Goal: Task Accomplishment & Management: Manage account settings

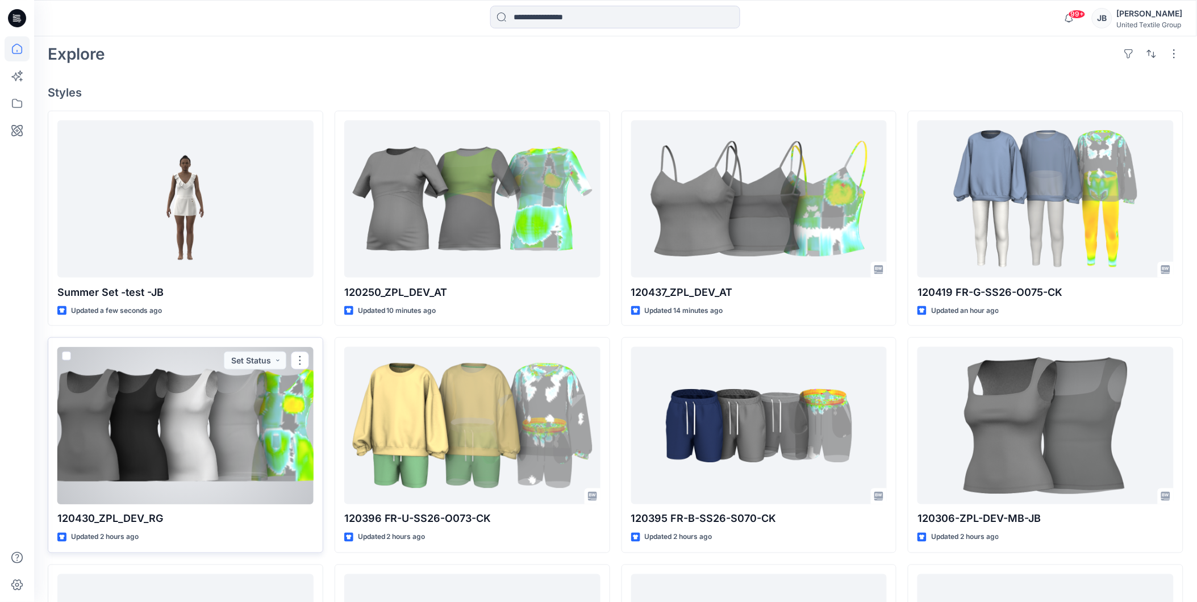
scroll to position [315, 0]
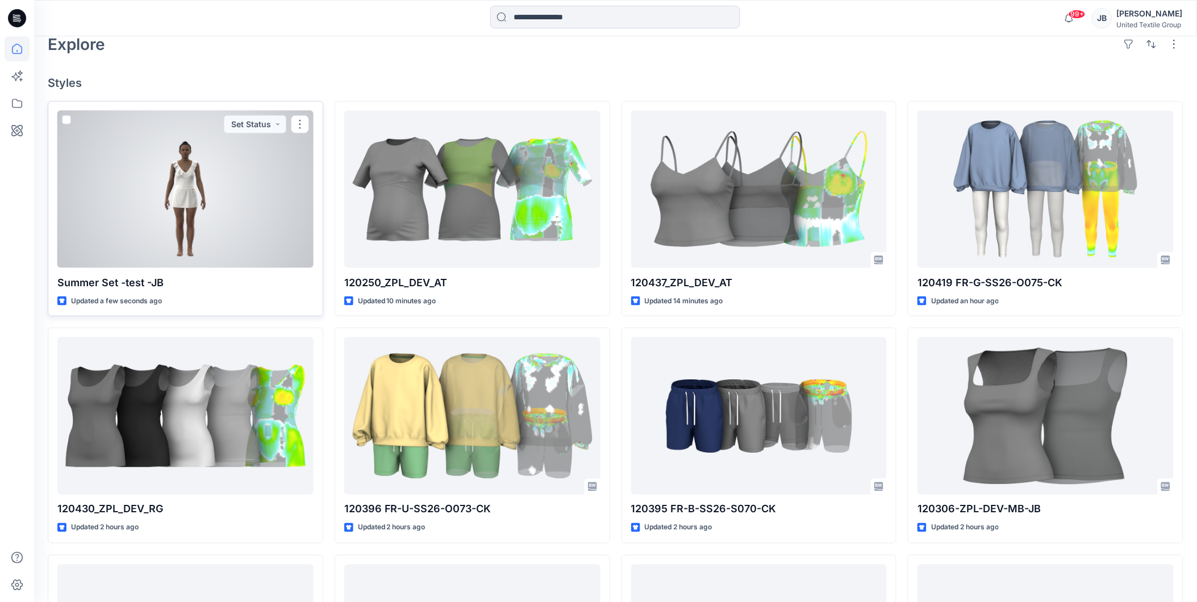
click at [226, 215] on div at bounding box center [185, 189] width 256 height 157
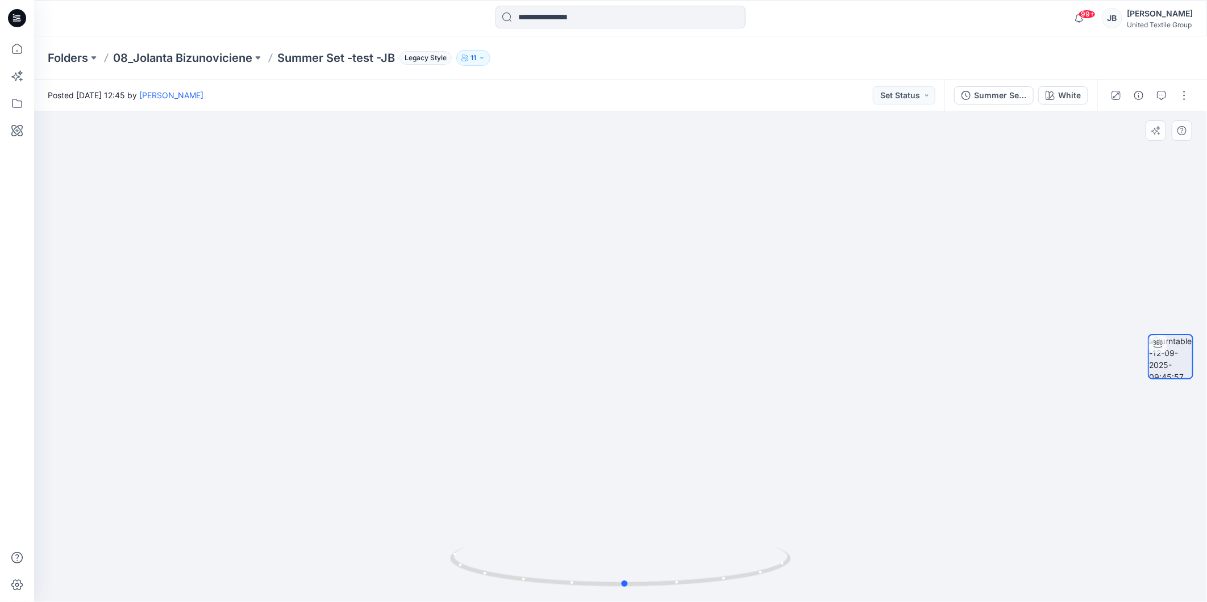
drag, startPoint x: 621, startPoint y: 584, endPoint x: 285, endPoint y: 563, distance: 337.1
click at [285, 563] on div at bounding box center [620, 356] width 1173 height 491
click at [15, 15] on icon at bounding box center [17, 18] width 18 height 18
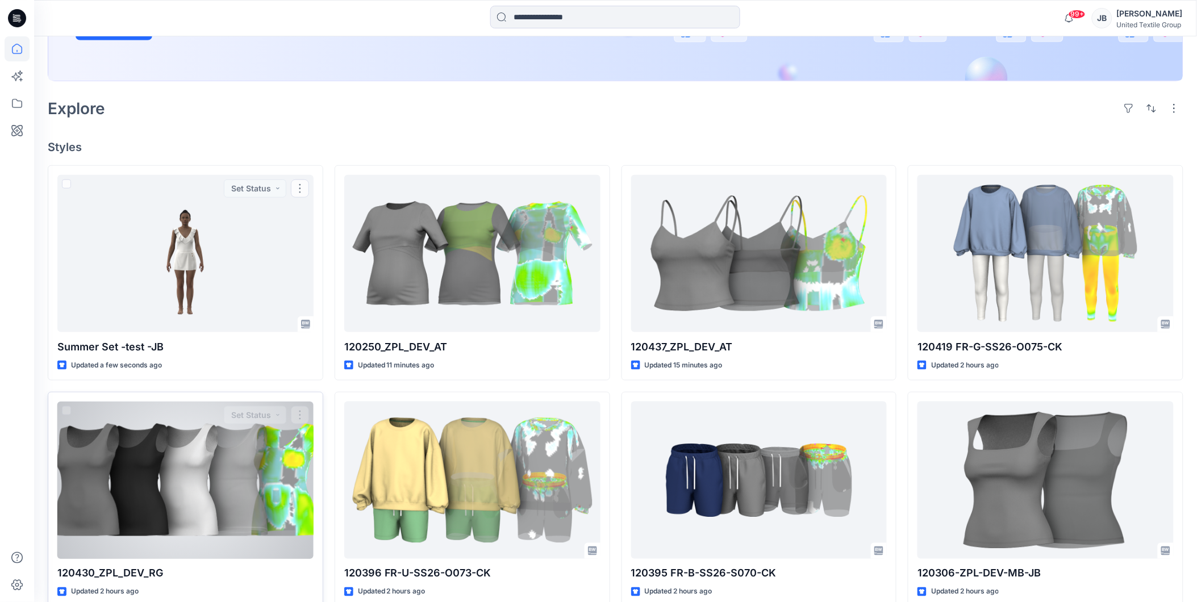
scroll to position [252, 0]
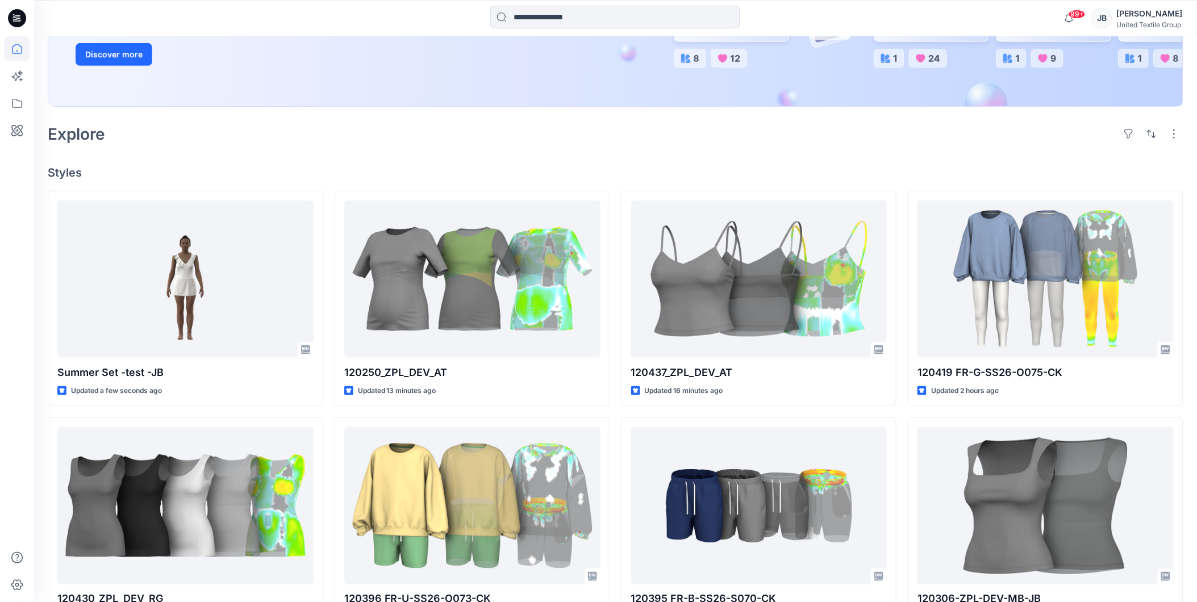
scroll to position [252, 0]
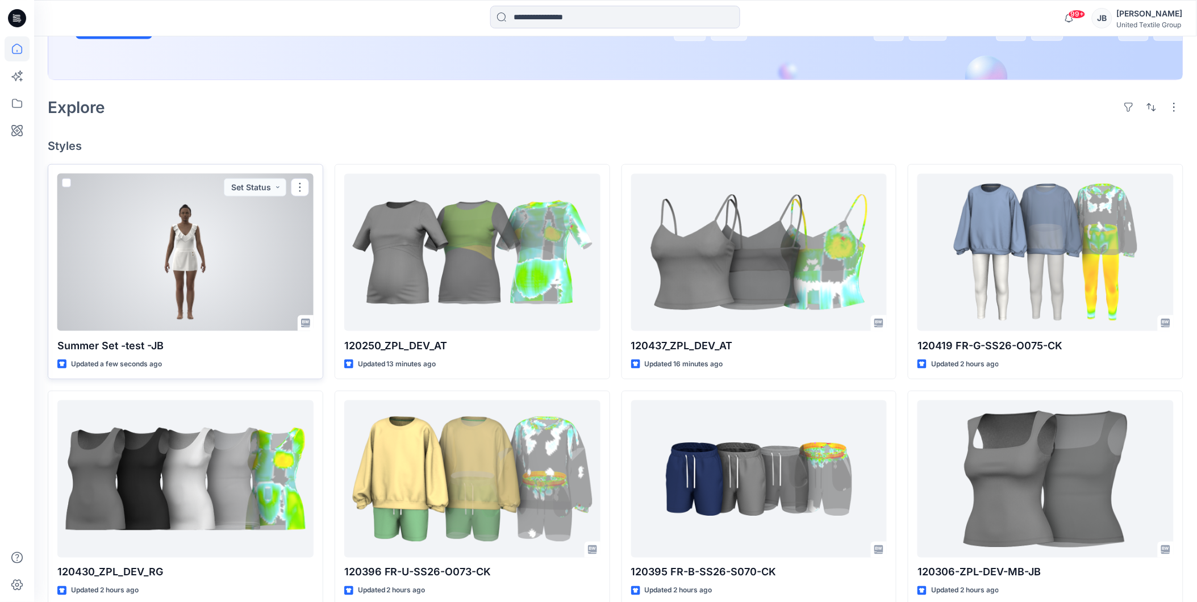
click at [257, 228] on div at bounding box center [185, 252] width 256 height 157
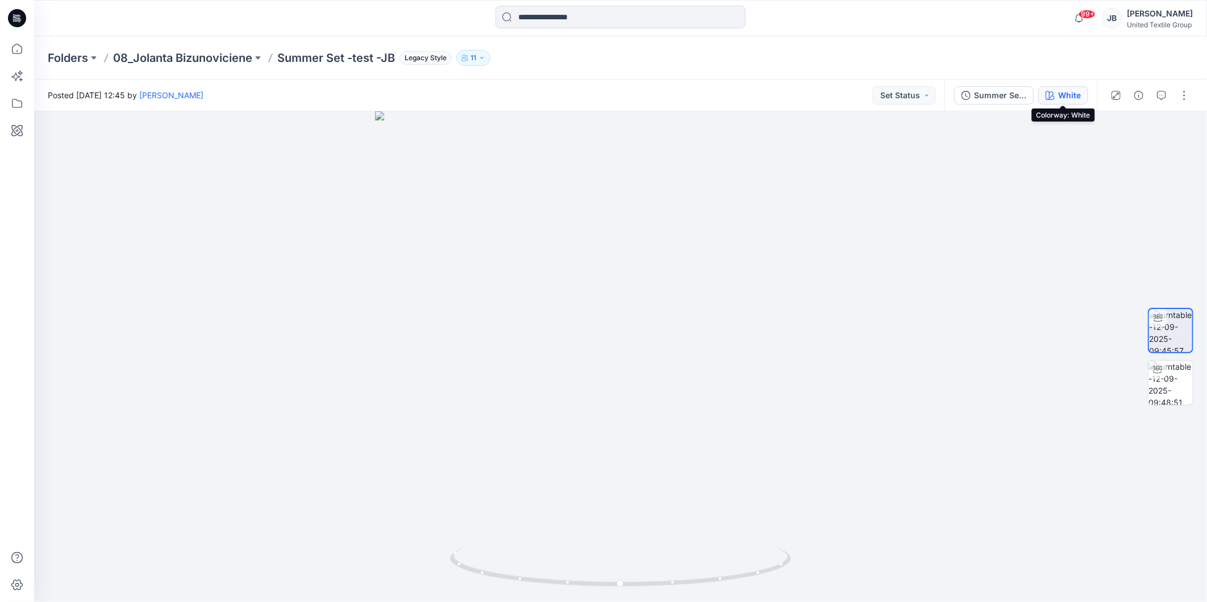
click at [1071, 94] on div "White" at bounding box center [1069, 95] width 23 height 13
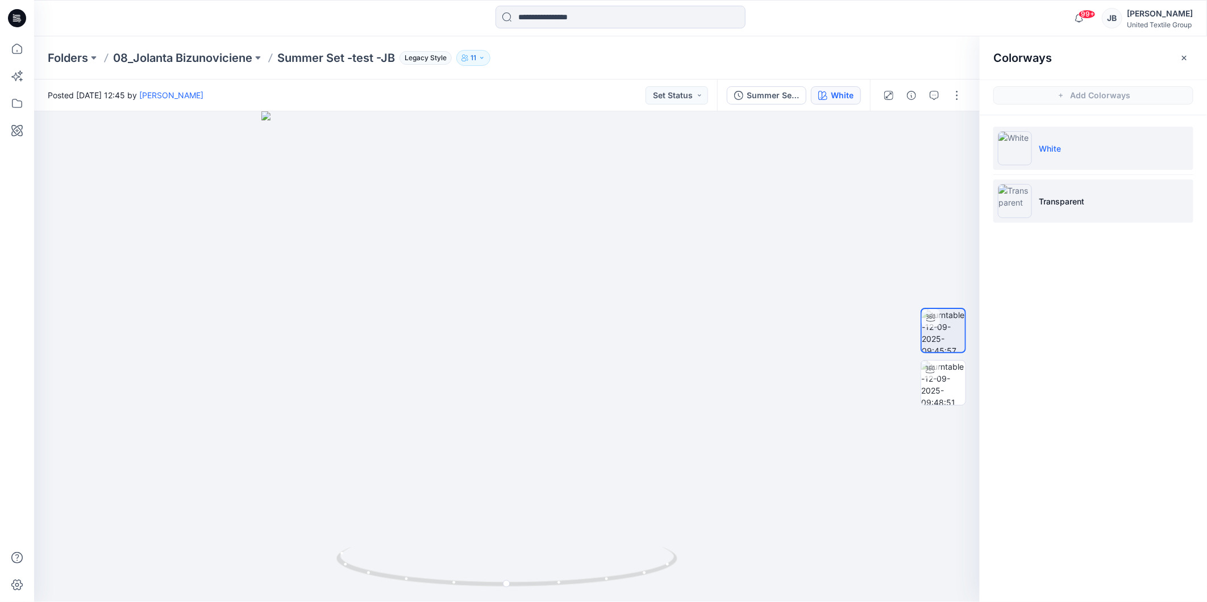
click at [1012, 199] on img at bounding box center [1015, 201] width 34 height 34
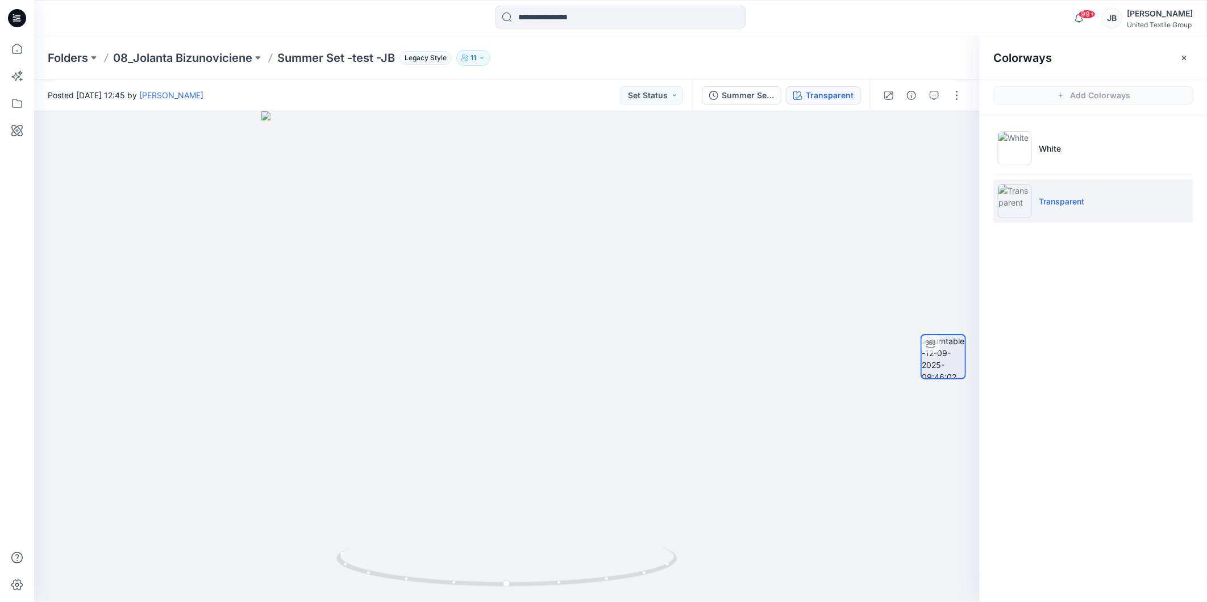
click at [18, 16] on icon at bounding box center [17, 18] width 18 height 18
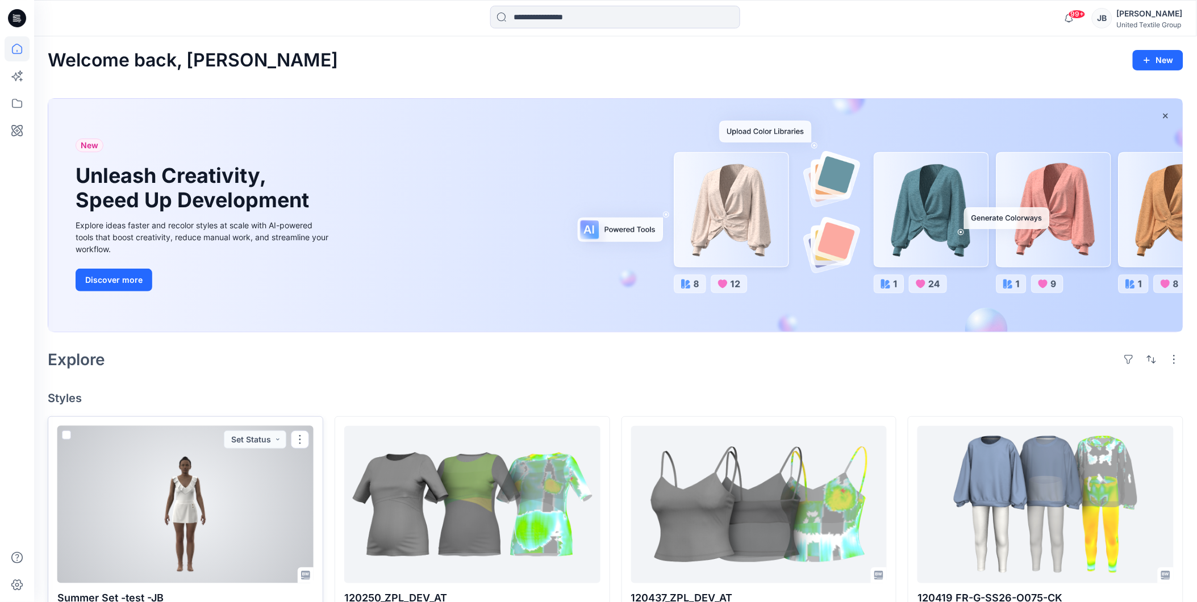
click at [235, 486] on div at bounding box center [185, 504] width 256 height 157
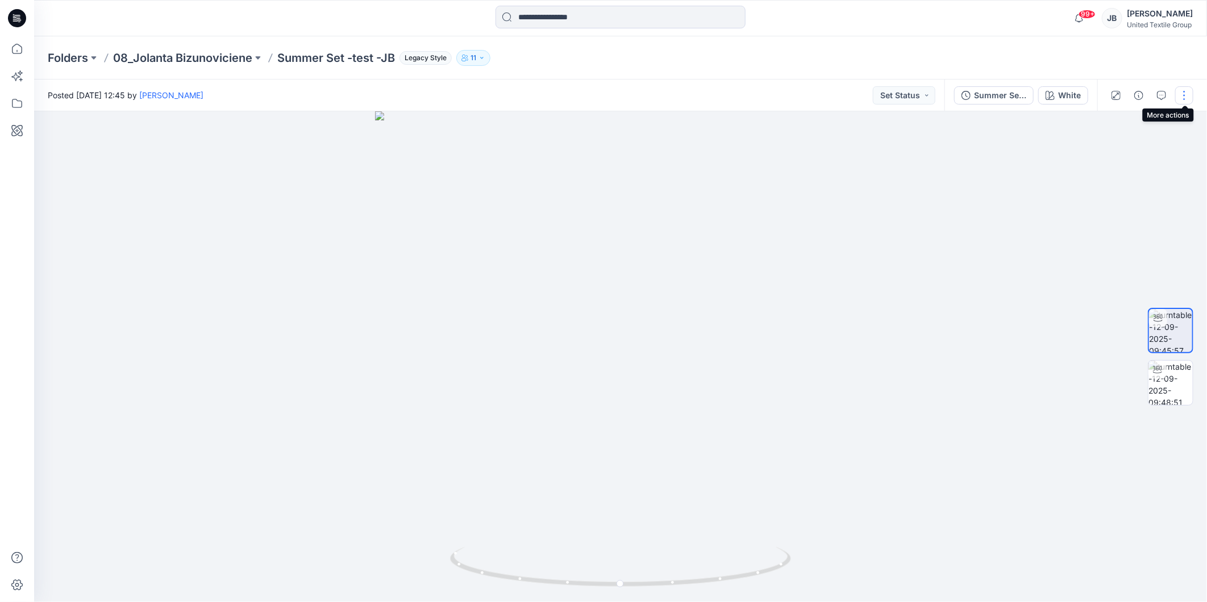
click at [1188, 93] on button "button" at bounding box center [1184, 95] width 18 height 18
click at [1132, 119] on button "Edit" at bounding box center [1136, 121] width 105 height 21
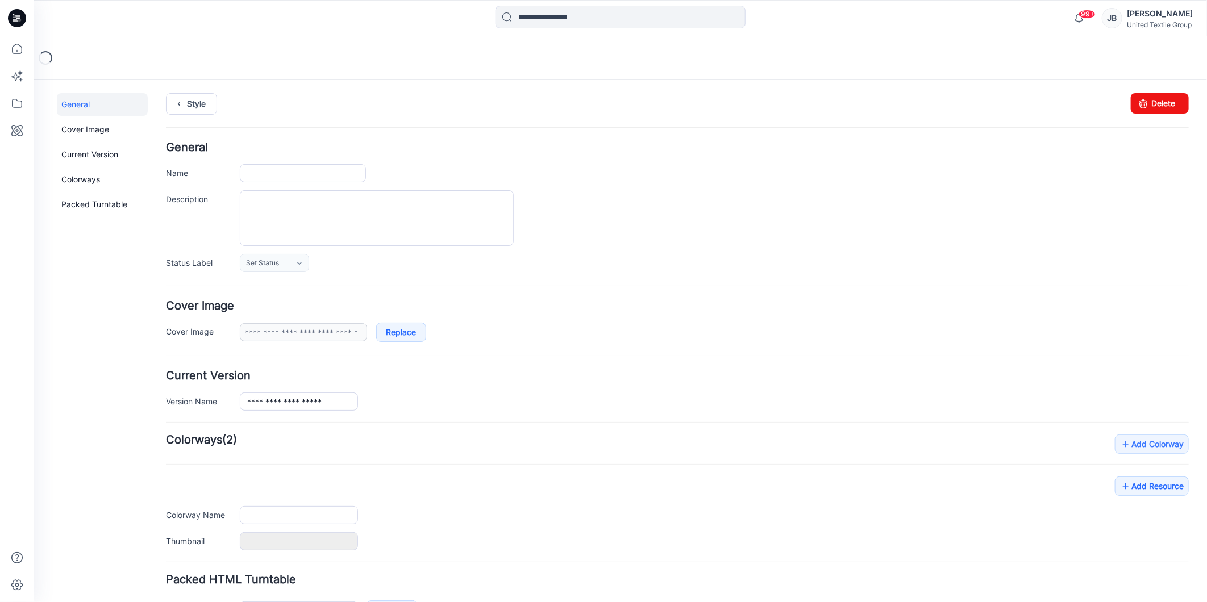
type input "**********"
type input "*****"
type input "**********"
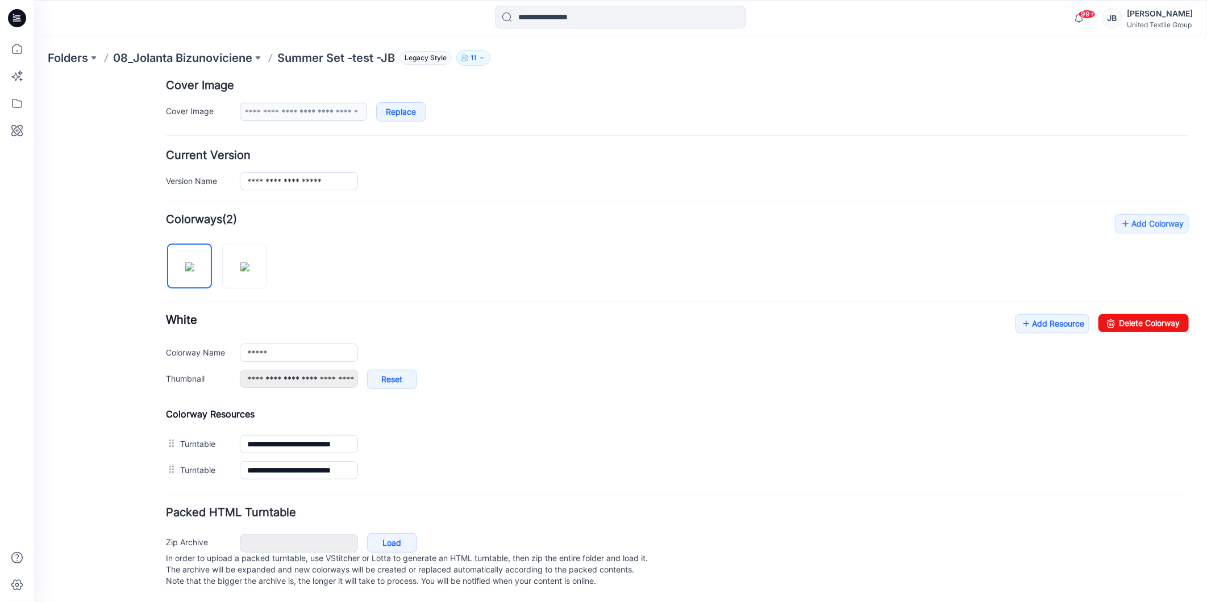
scroll to position [234, 0]
click at [1020, 314] on icon at bounding box center [1025, 323] width 11 height 18
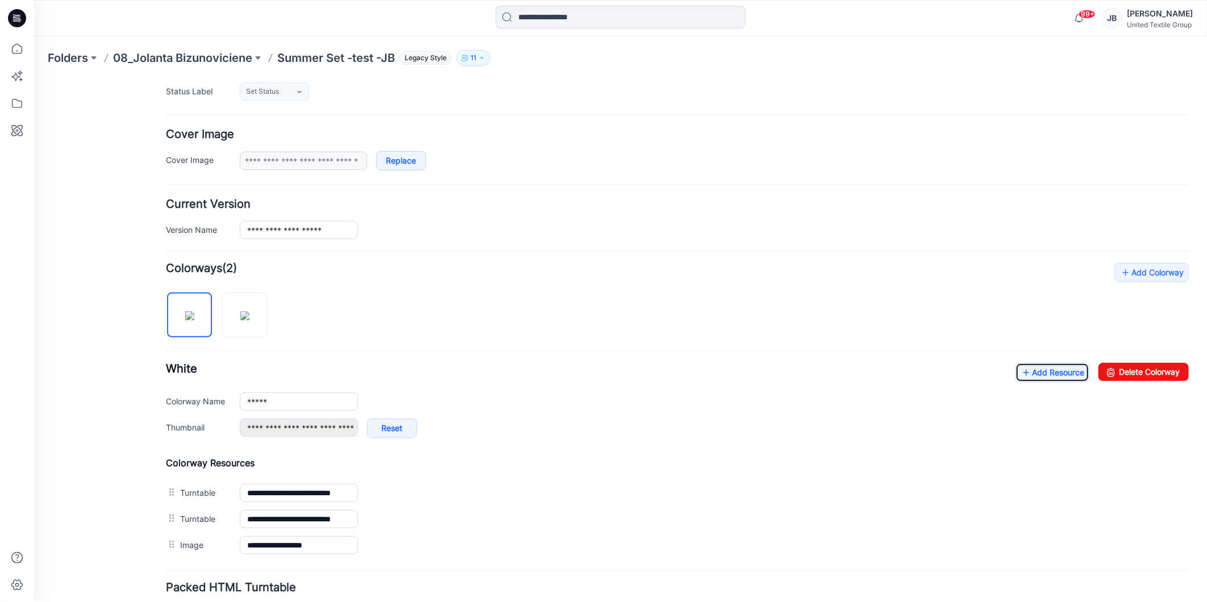
scroll to position [0, 0]
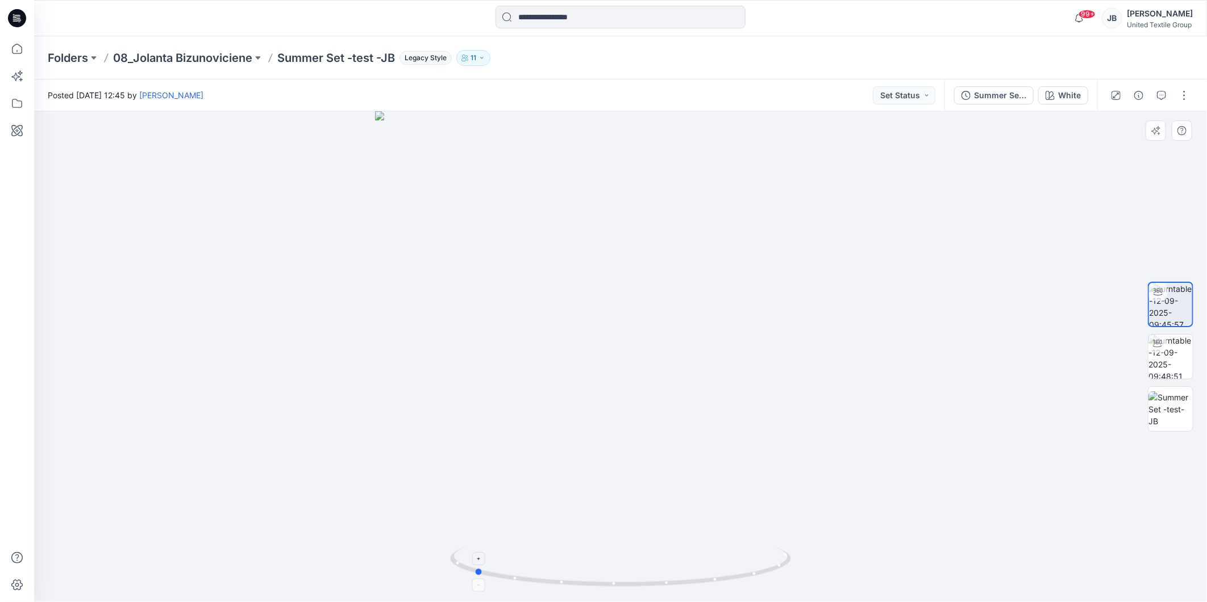
drag, startPoint x: 622, startPoint y: 589, endPoint x: 475, endPoint y: 584, distance: 146.7
click at [475, 584] on icon at bounding box center [622, 568] width 344 height 43
click at [12, 13] on icon at bounding box center [17, 18] width 18 height 18
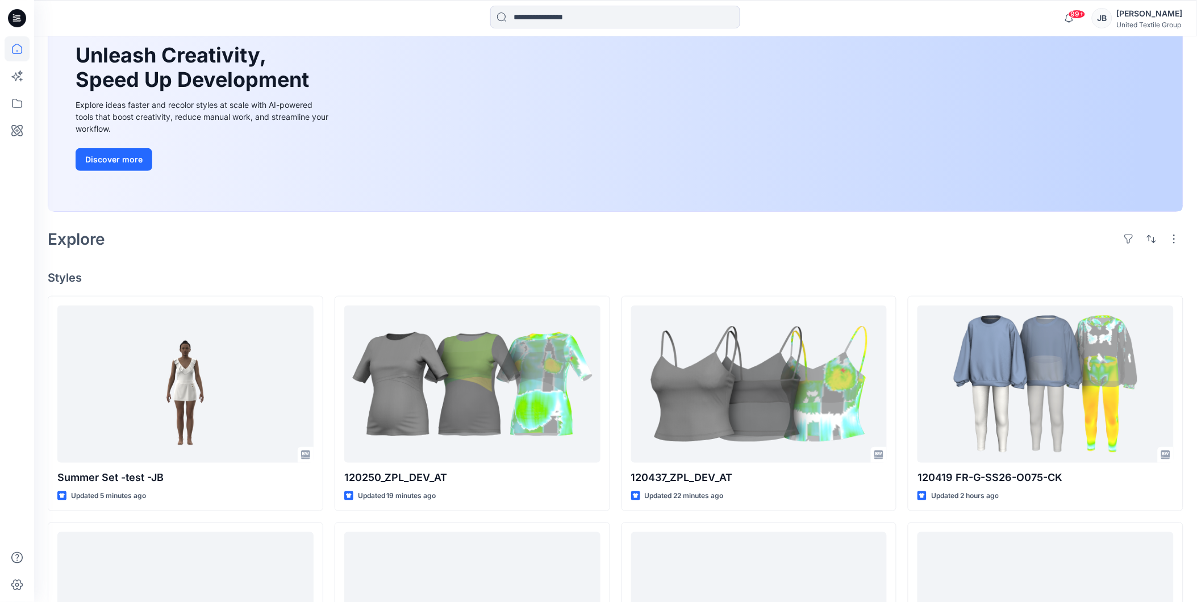
scroll to position [126, 0]
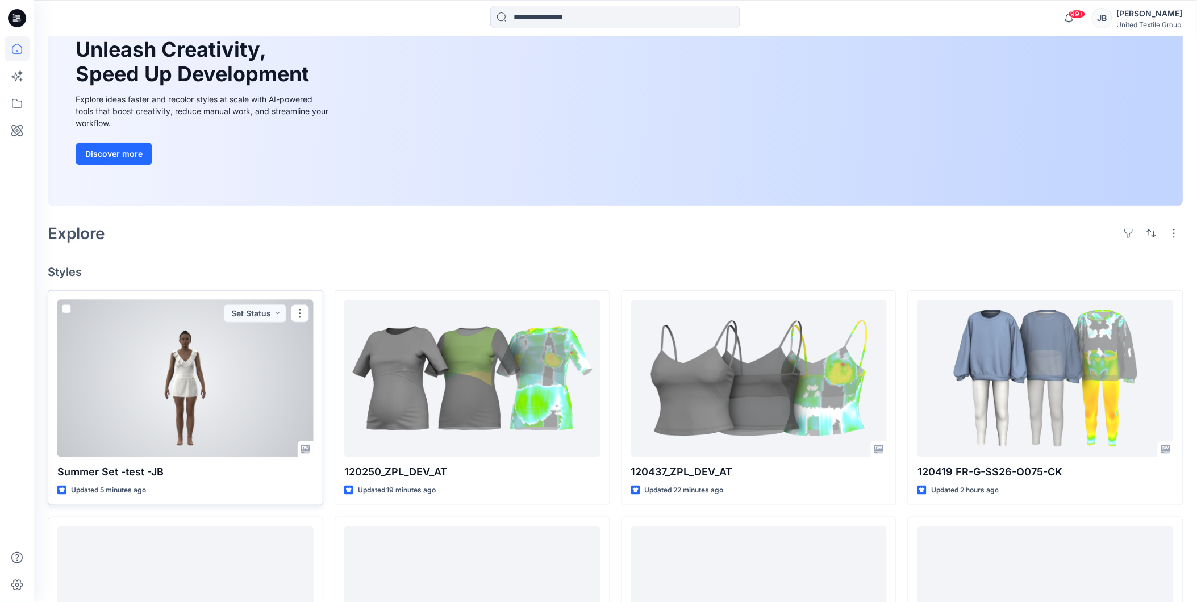
click at [277, 372] on div at bounding box center [185, 378] width 256 height 157
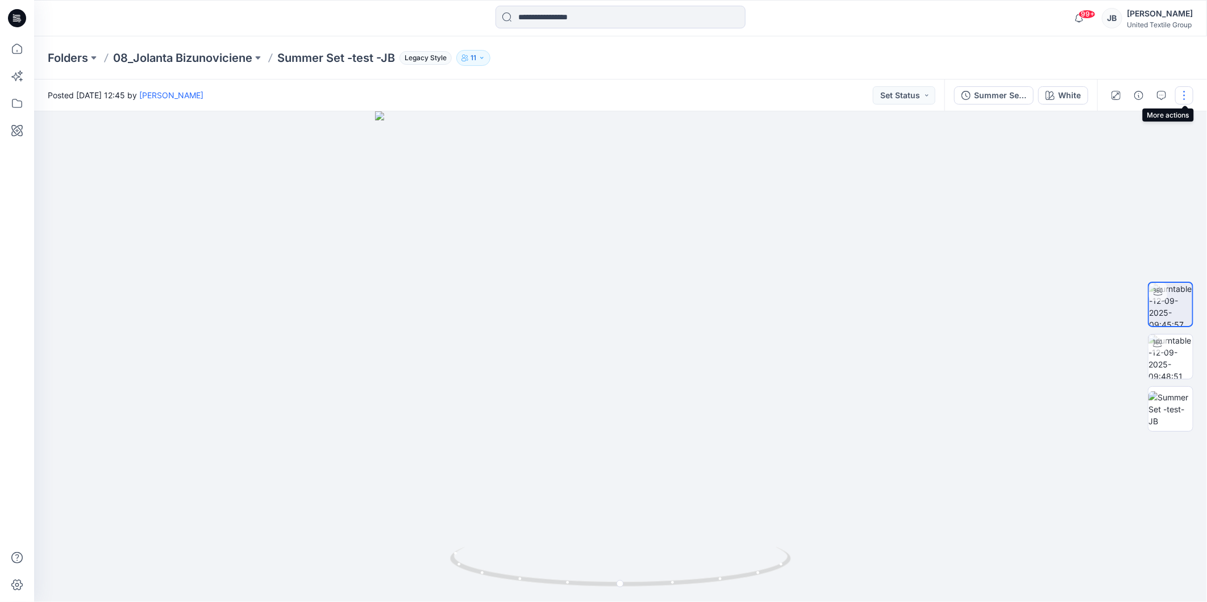
click at [1190, 88] on button "button" at bounding box center [1184, 95] width 18 height 18
click at [1112, 117] on p "Edit" at bounding box center [1112, 121] width 14 height 12
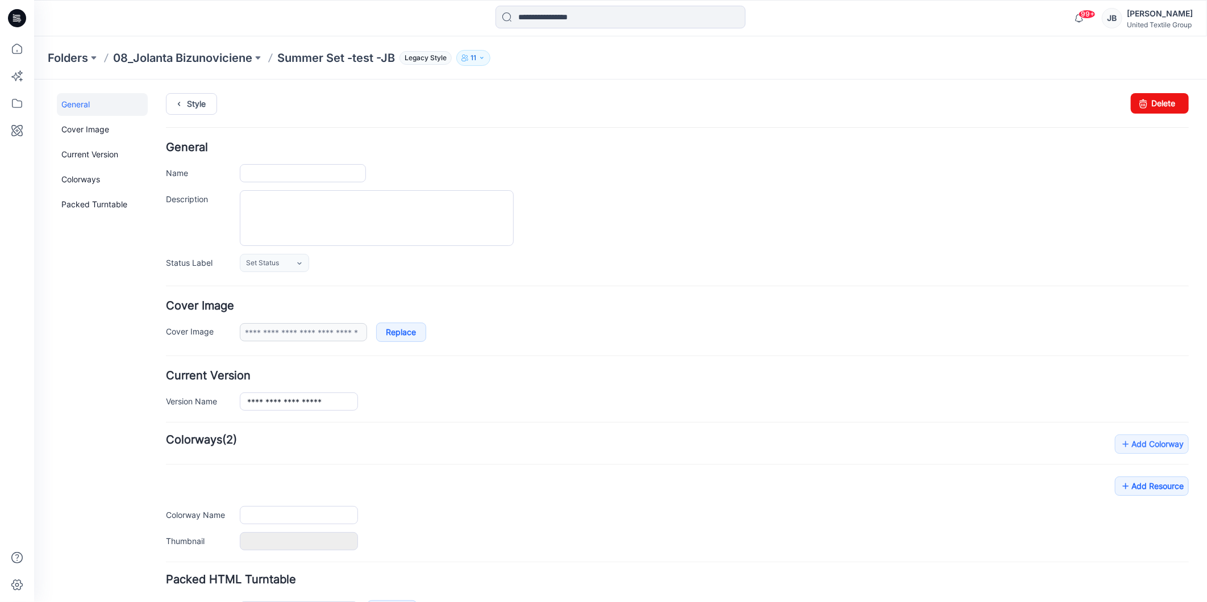
type input "**********"
type input "*****"
type input "**********"
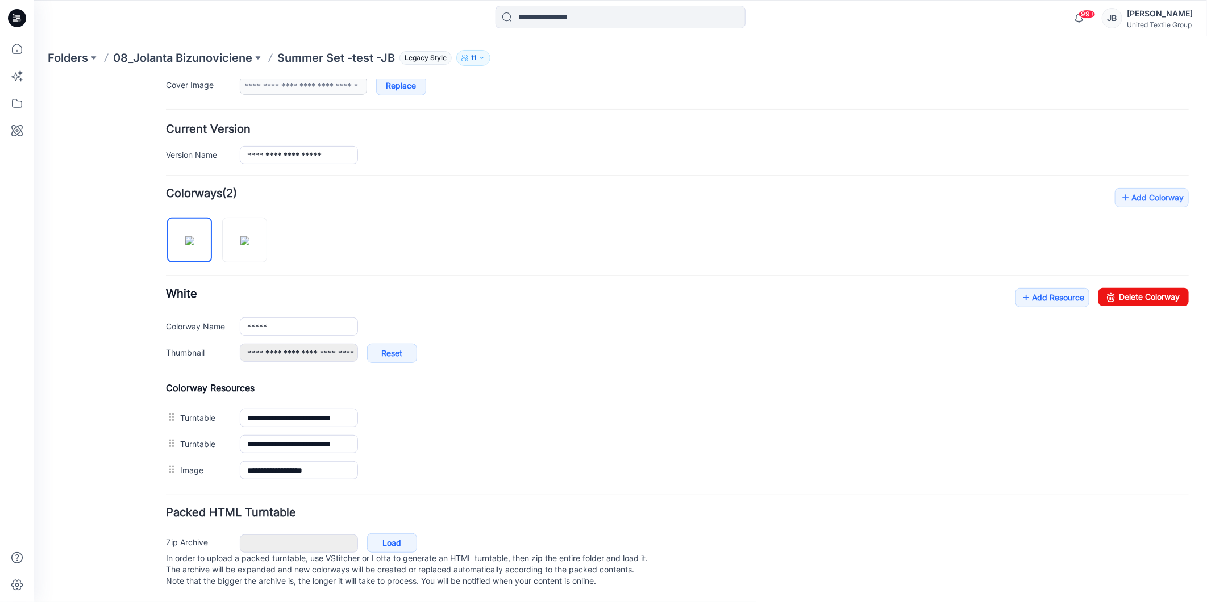
scroll to position [260, 0]
click at [1020, 288] on icon at bounding box center [1025, 297] width 11 height 18
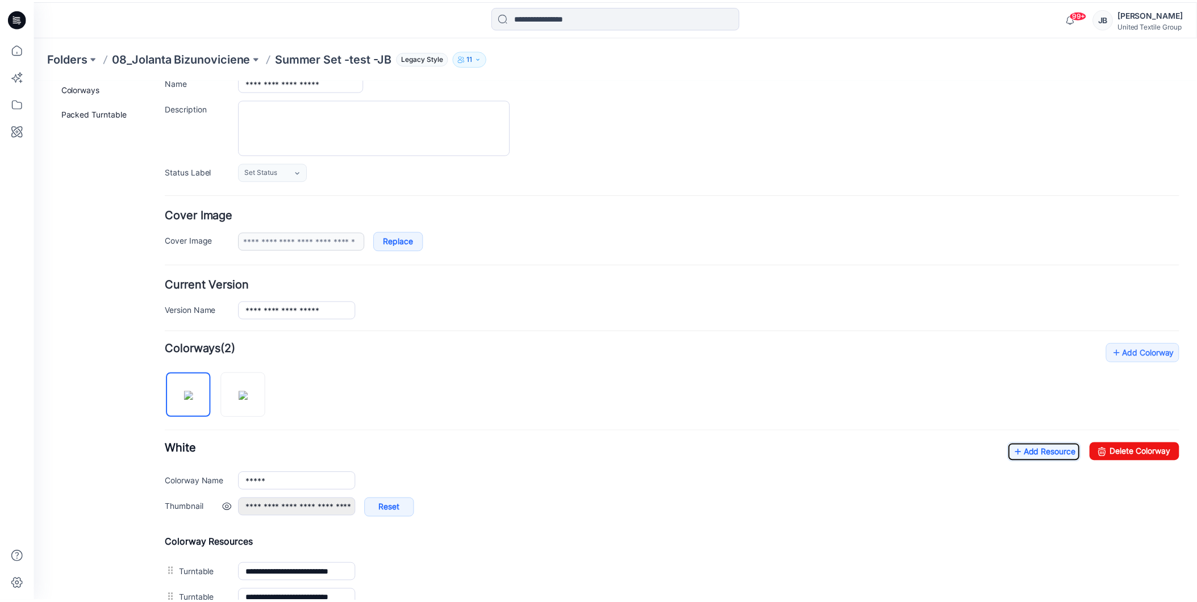
scroll to position [0, 0]
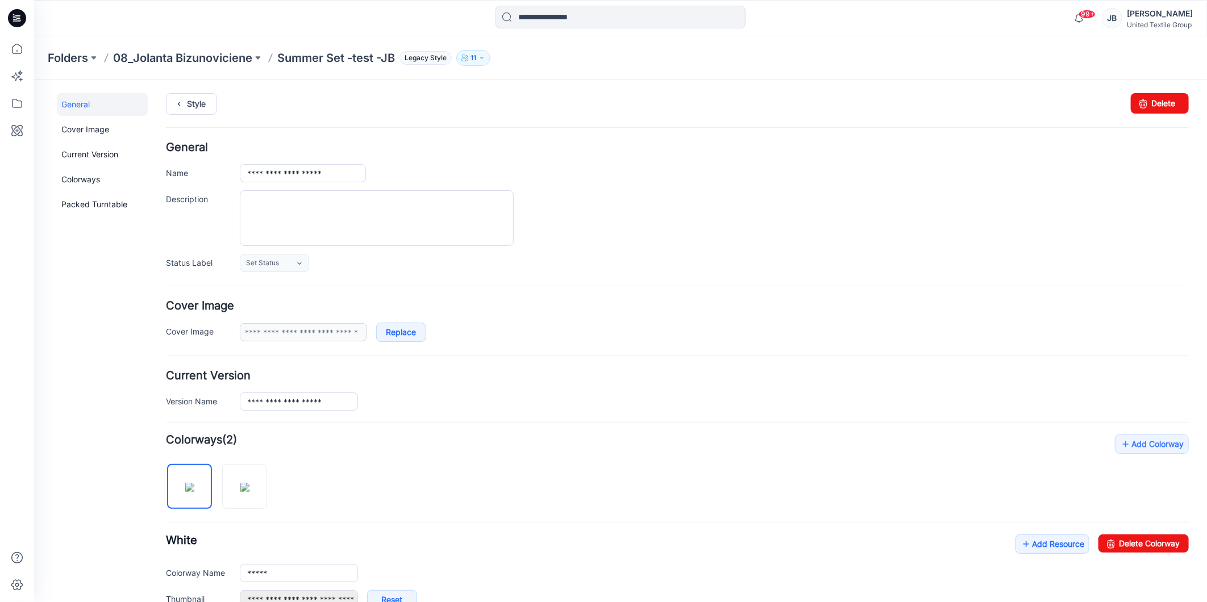
click at [426, 497] on div "Add Colorway Colorways (2) White Add Resource Delete Colorway Colorway Name ***…" at bounding box center [676, 595] width 1023 height 322
click at [14, 16] on icon at bounding box center [14, 16] width 2 height 1
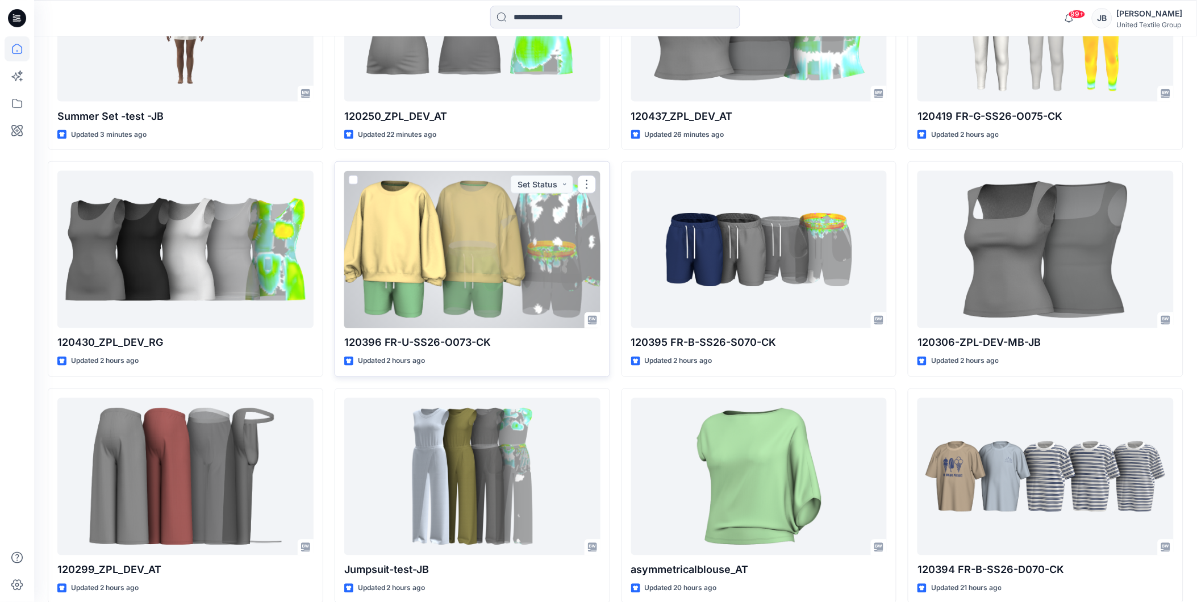
scroll to position [505, 0]
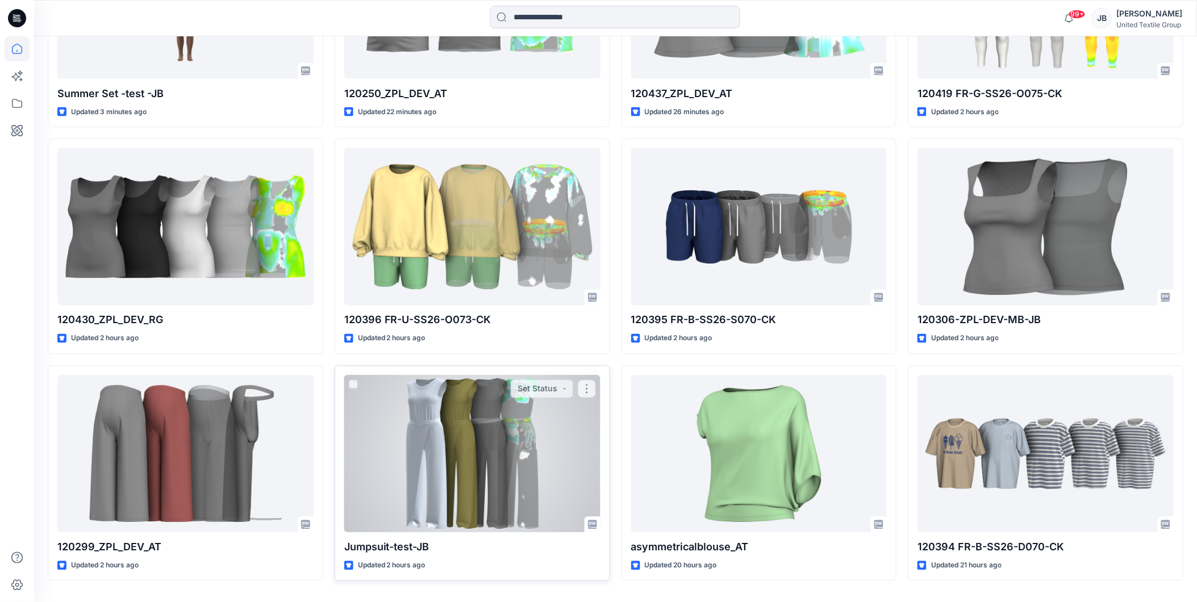
click at [513, 434] on div at bounding box center [472, 454] width 256 height 157
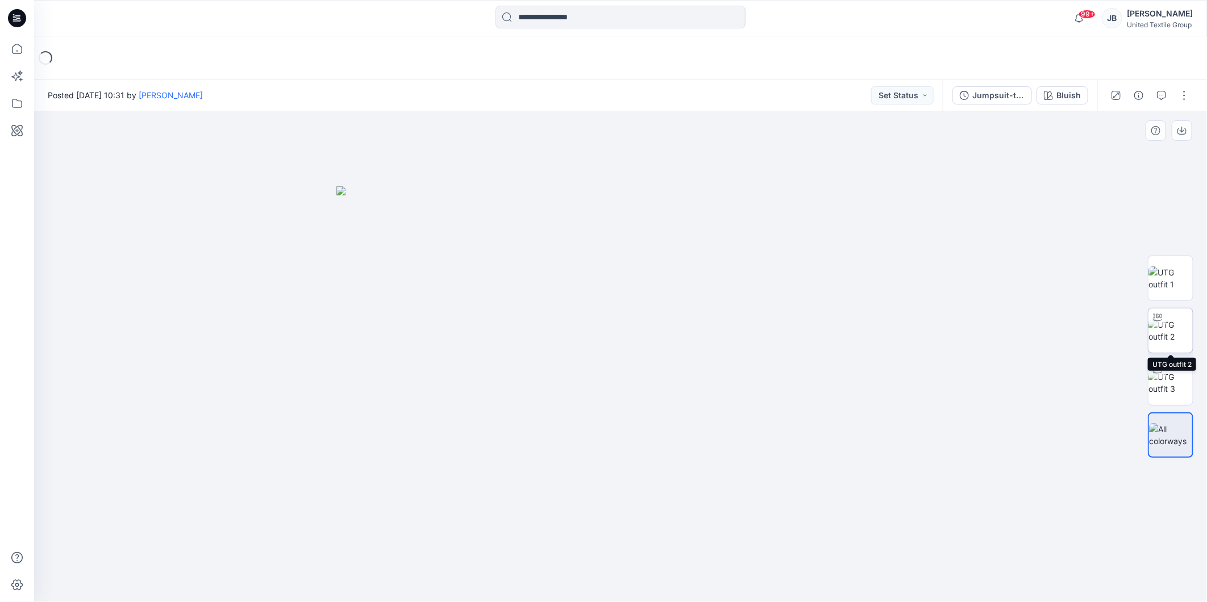
click at [1176, 322] on img at bounding box center [1171, 331] width 44 height 24
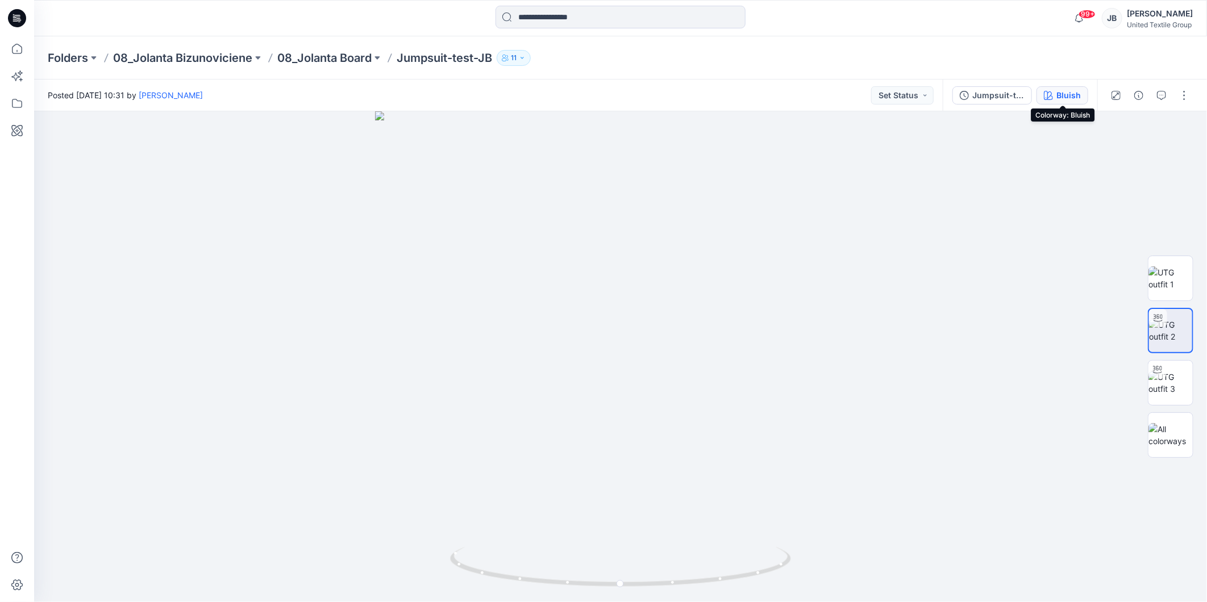
click at [1051, 94] on icon "button" at bounding box center [1048, 95] width 9 height 9
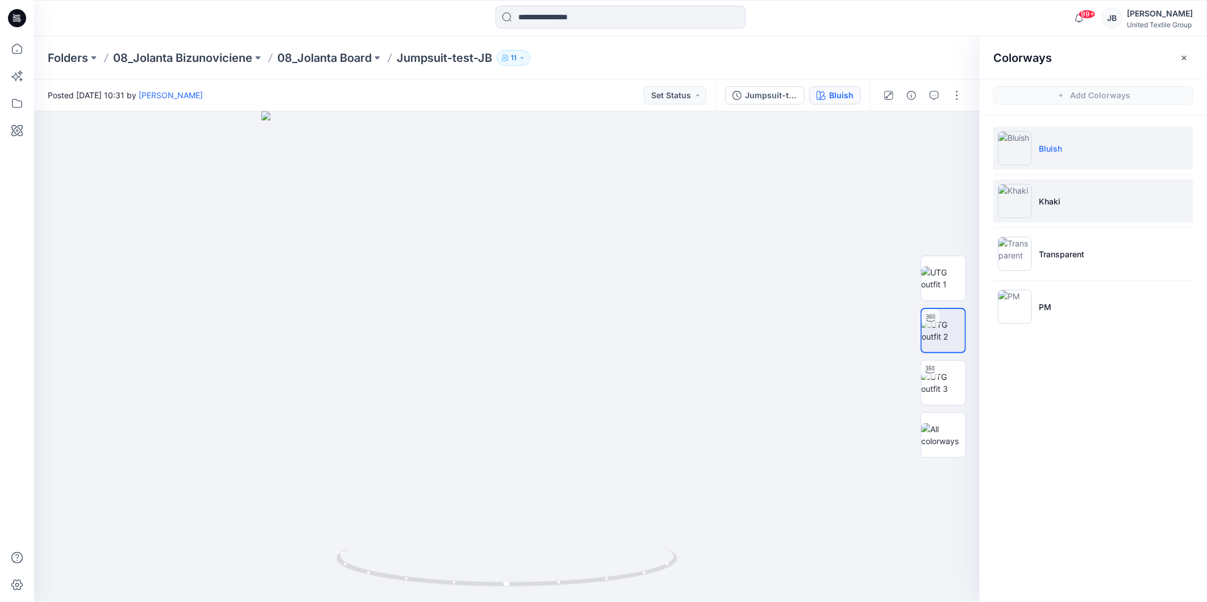
click at [1018, 197] on img at bounding box center [1015, 201] width 34 height 34
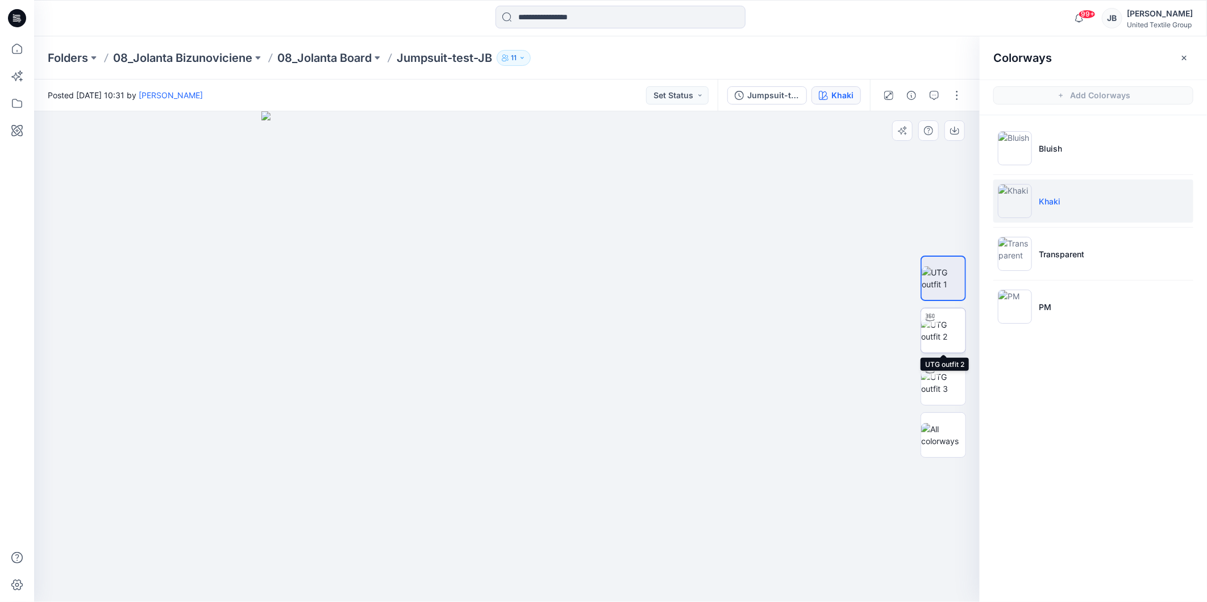
click at [942, 327] on img at bounding box center [943, 331] width 44 height 24
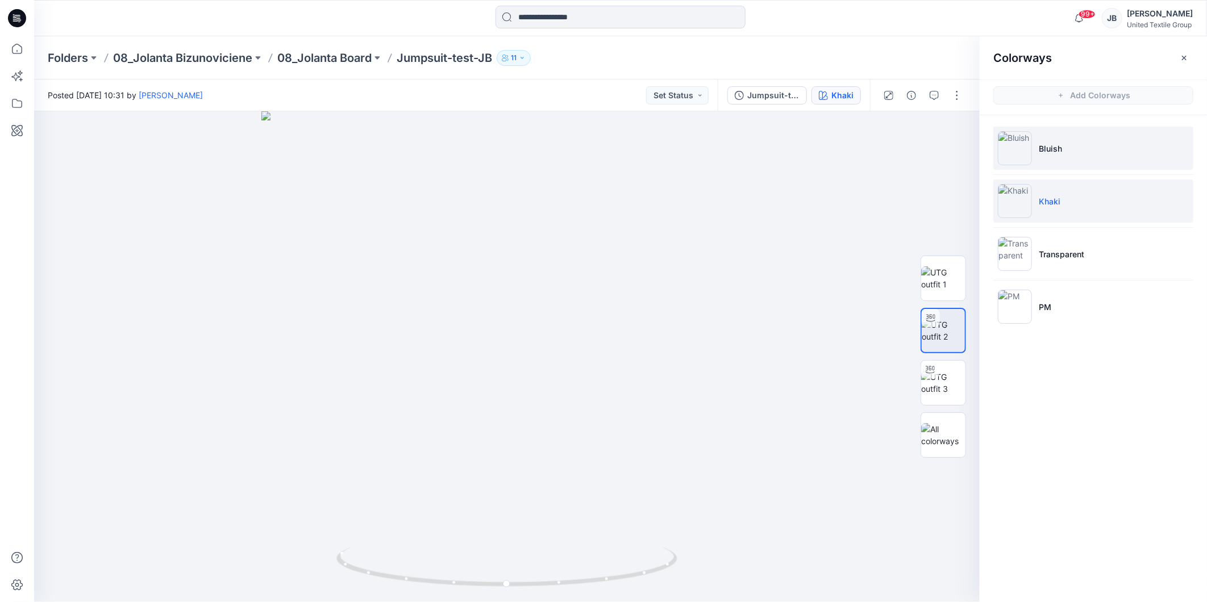
click at [1014, 148] on img at bounding box center [1015, 148] width 34 height 34
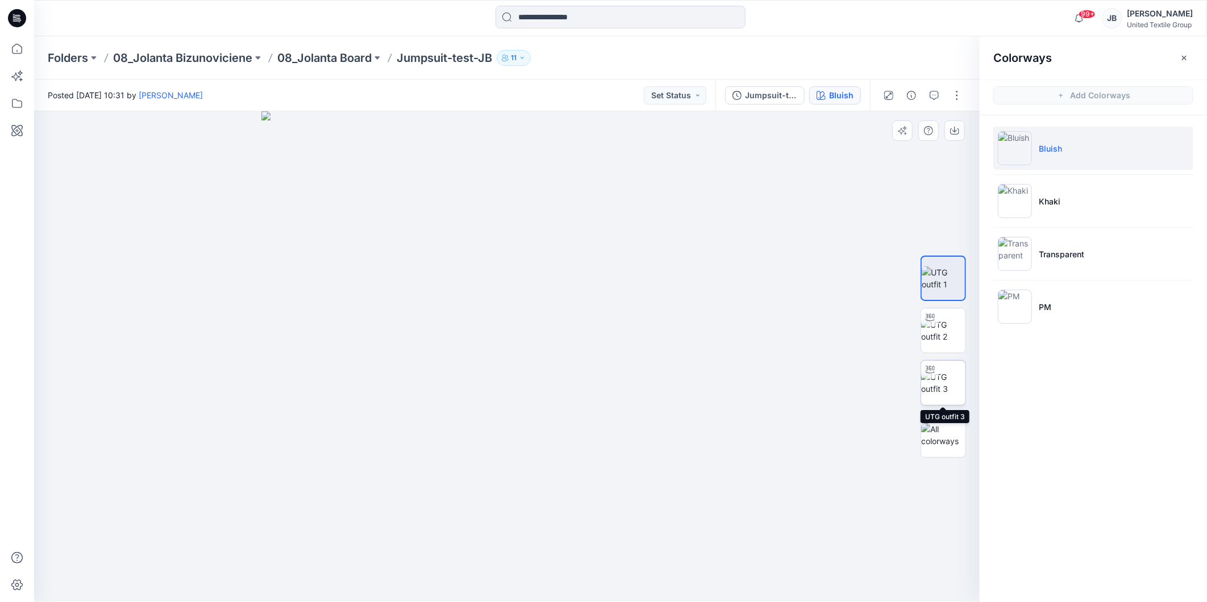
click at [935, 391] on img at bounding box center [943, 383] width 44 height 24
drag, startPoint x: 507, startPoint y: 586, endPoint x: 417, endPoint y: 589, distance: 89.8
click at [417, 589] on icon at bounding box center [508, 568] width 344 height 43
drag, startPoint x: 421, startPoint y: 582, endPoint x: 372, endPoint y: 584, distance: 49.5
click at [372, 584] on icon at bounding box center [508, 568] width 344 height 43
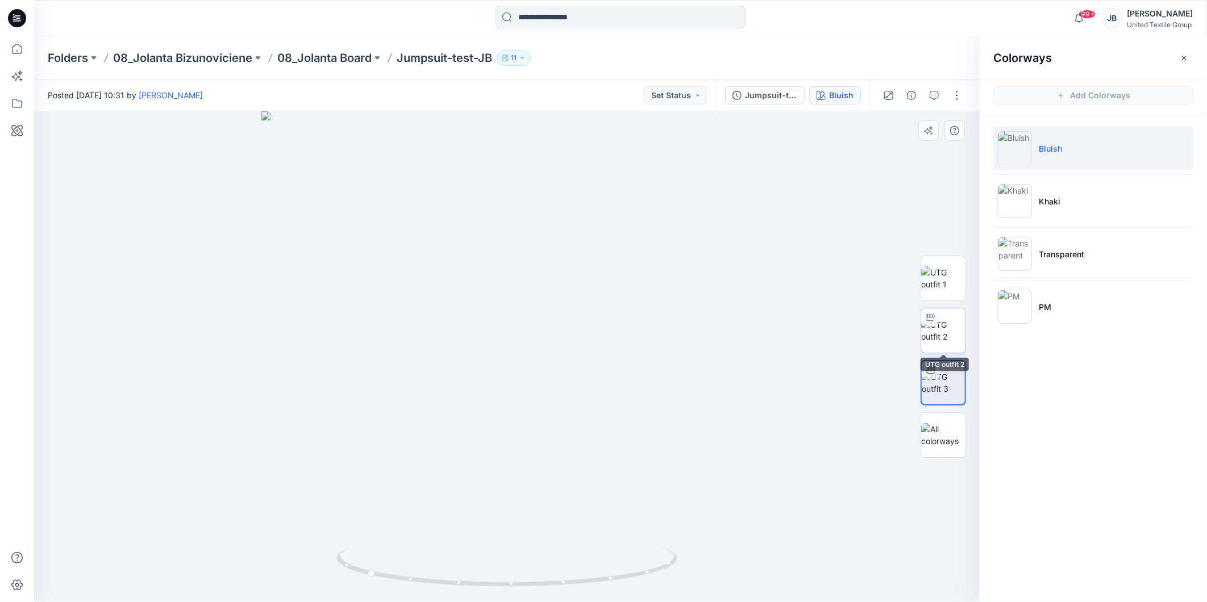
click at [940, 326] on img at bounding box center [943, 331] width 44 height 24
click at [959, 94] on button "button" at bounding box center [957, 95] width 18 height 18
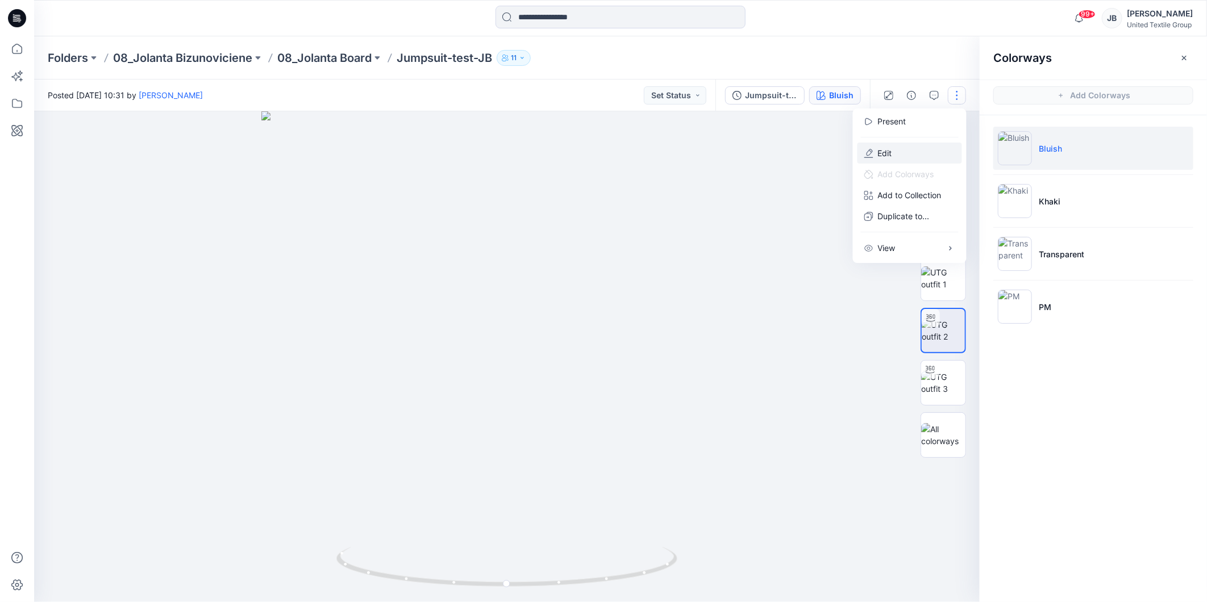
click at [883, 147] on p "Edit" at bounding box center [885, 153] width 14 height 12
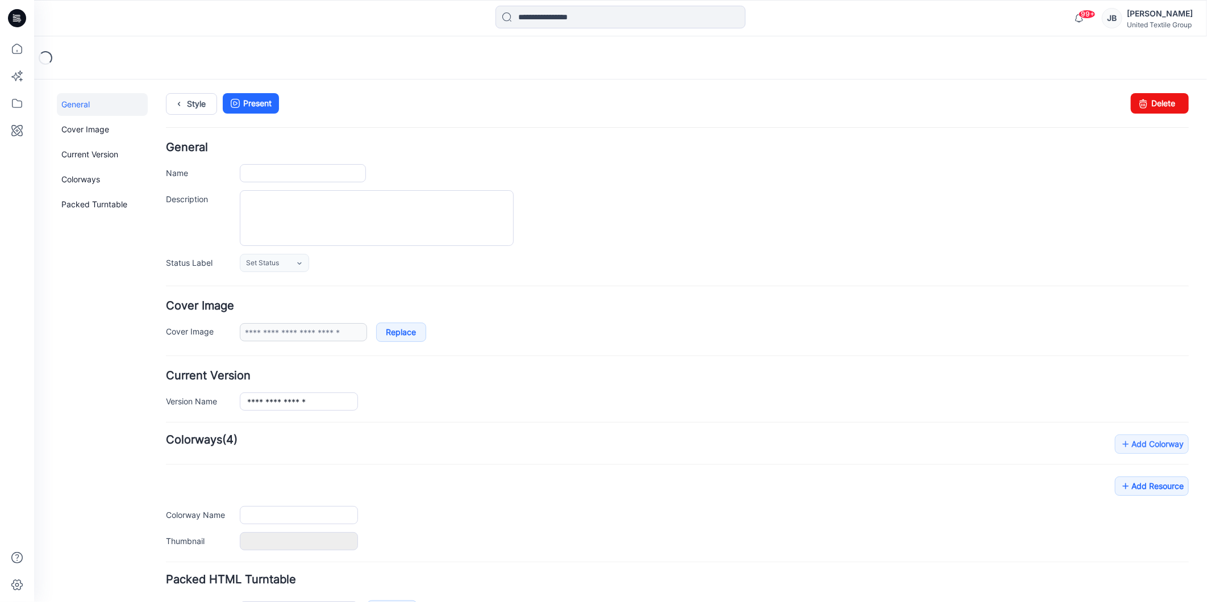
type input "**********"
type input "******"
type input "**********"
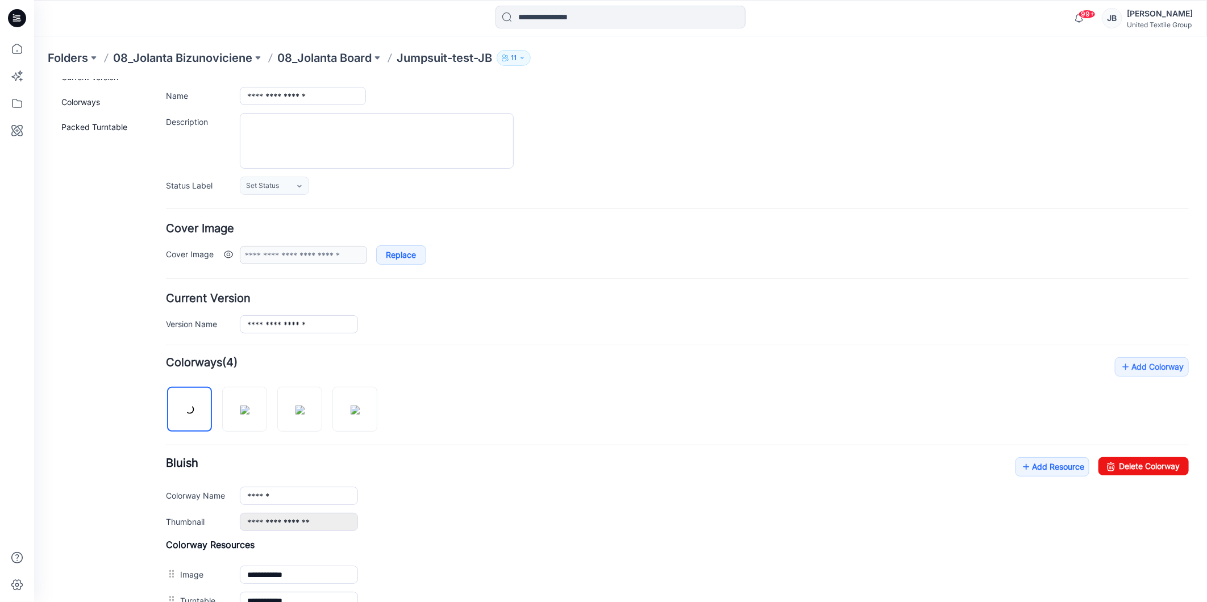
scroll to position [248, 0]
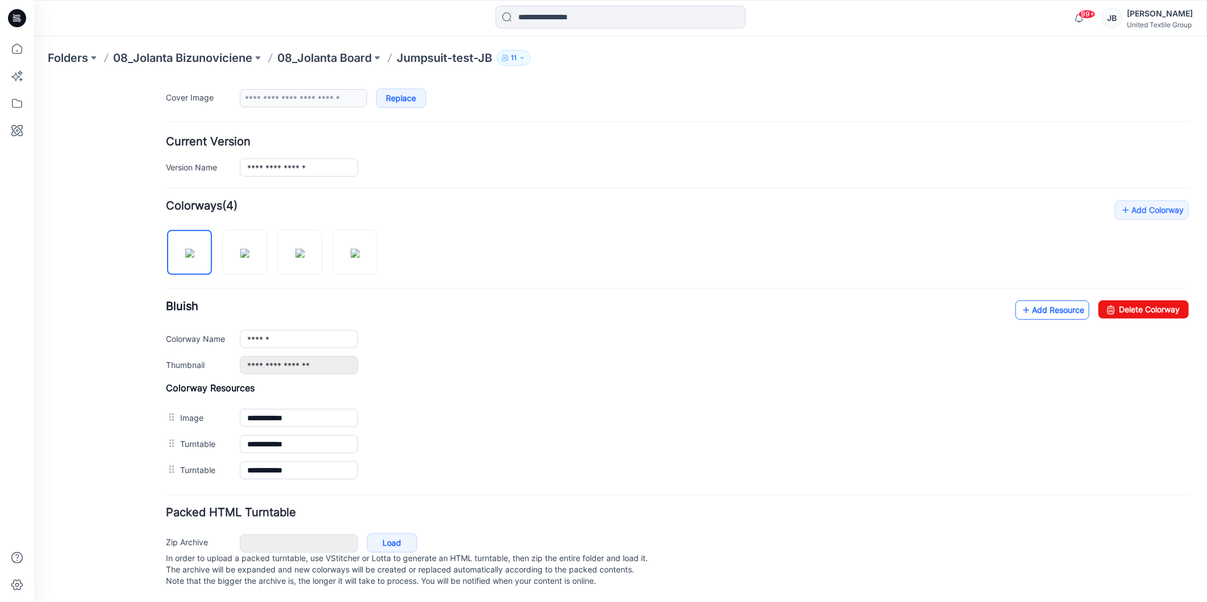
click at [1020, 301] on icon at bounding box center [1025, 310] width 11 height 18
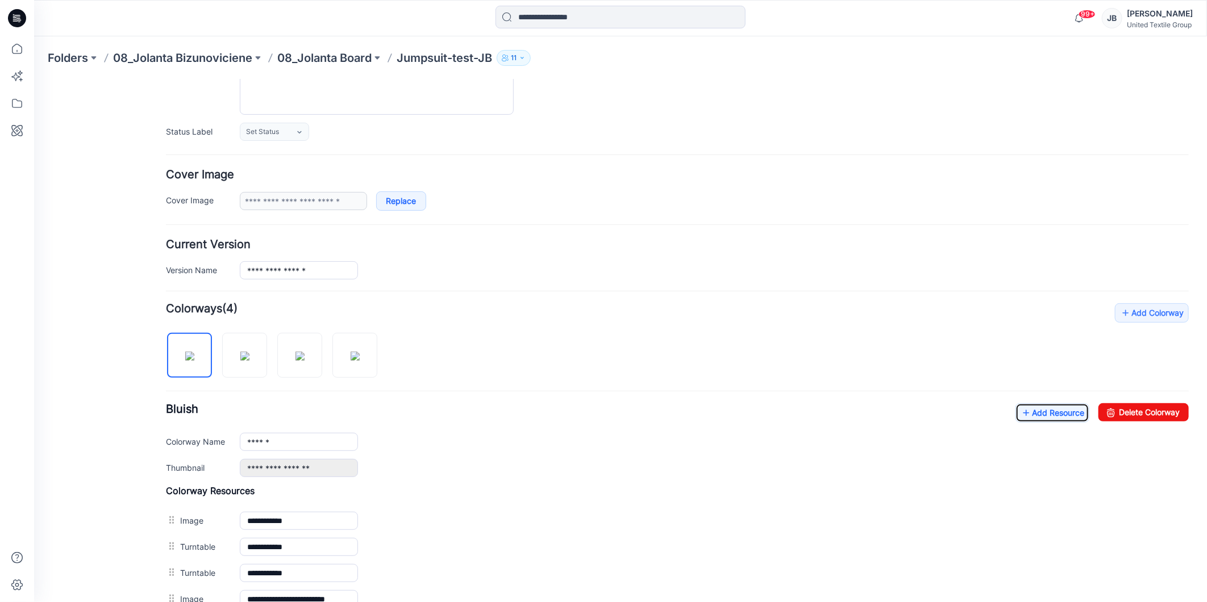
scroll to position [0, 0]
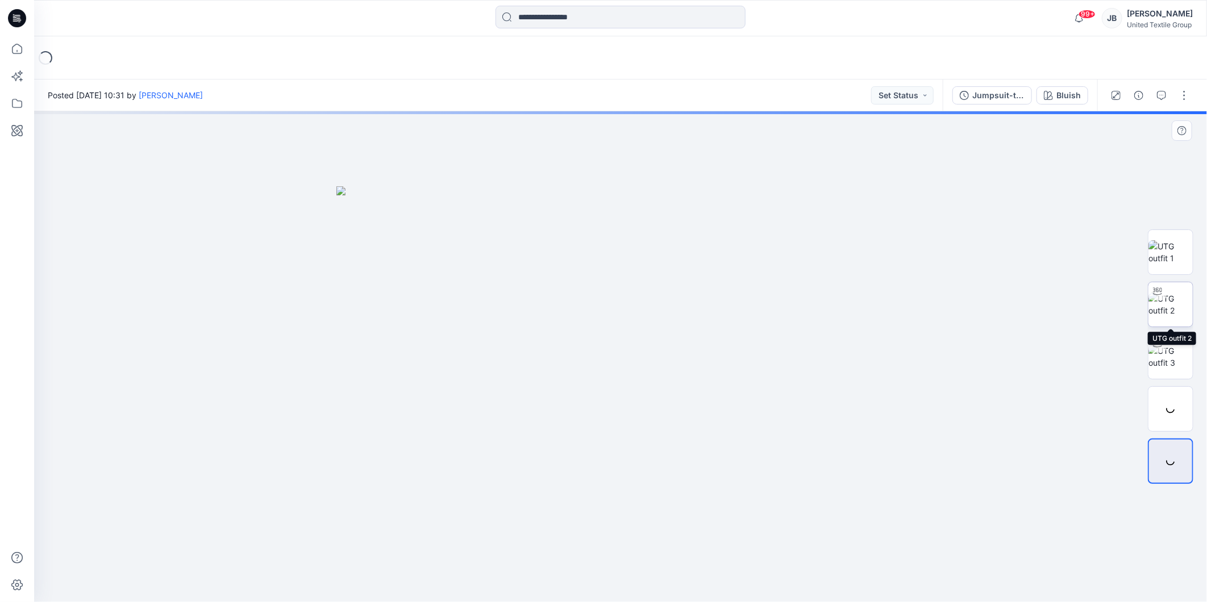
click at [1175, 298] on img at bounding box center [1171, 305] width 44 height 24
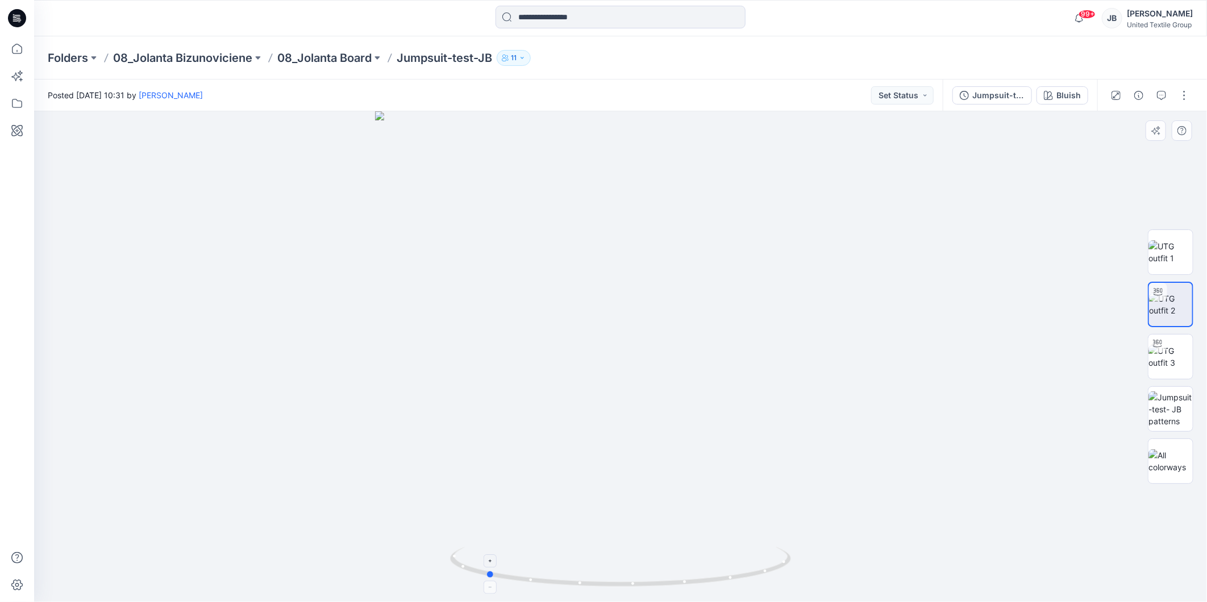
drag, startPoint x: 622, startPoint y: 585, endPoint x: 487, endPoint y: 586, distance: 134.7
click at [487, 586] on icon at bounding box center [622, 568] width 344 height 43
click at [1067, 94] on div "Bluish" at bounding box center [1068, 95] width 24 height 13
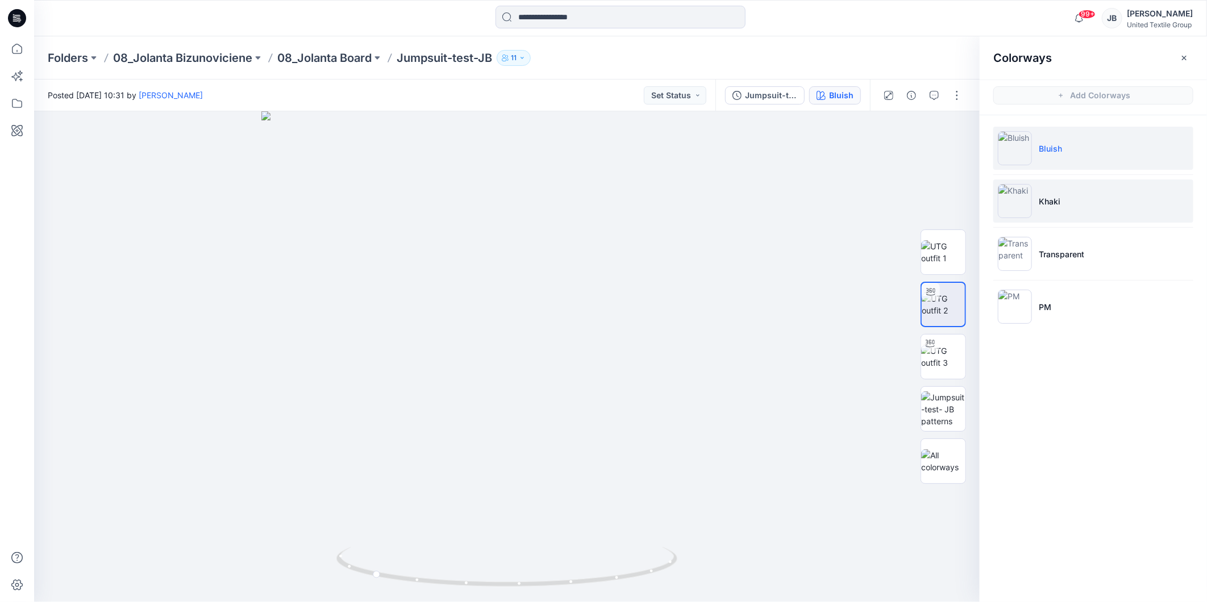
click at [1010, 205] on img at bounding box center [1015, 201] width 34 height 34
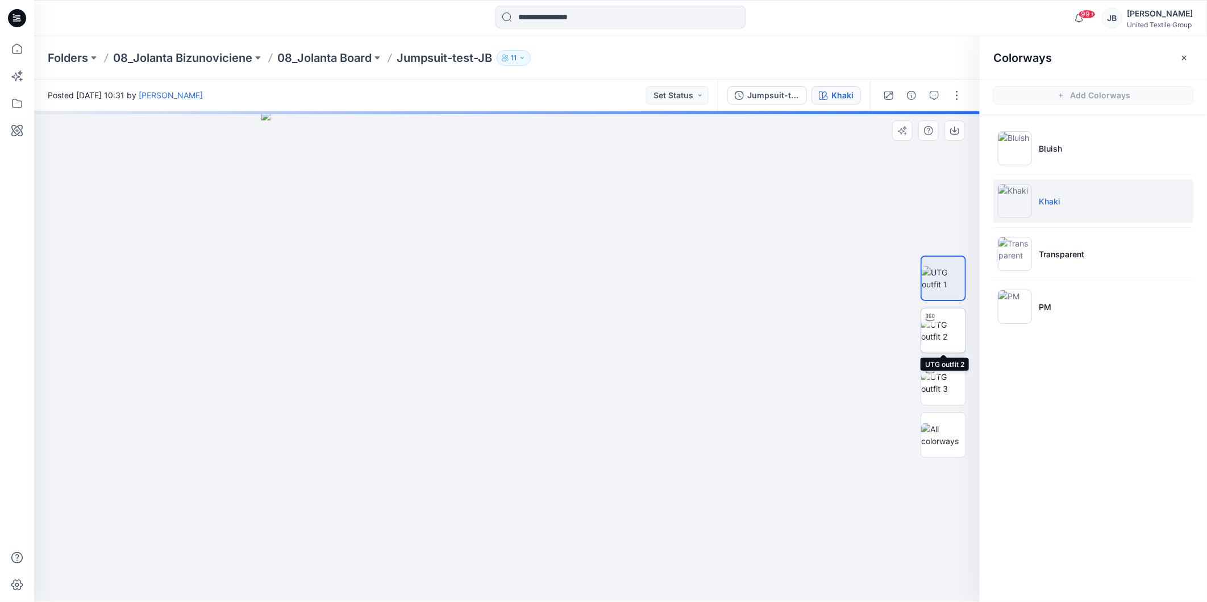
click at [942, 324] on img at bounding box center [943, 331] width 44 height 24
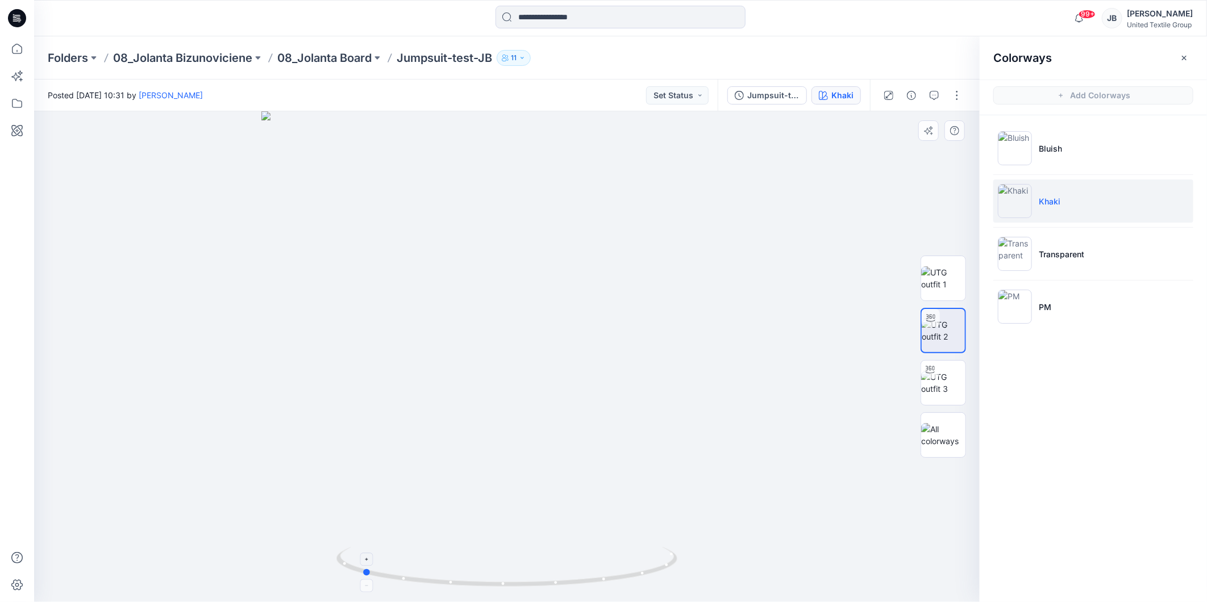
drag, startPoint x: 511, startPoint y: 588, endPoint x: 367, endPoint y: 575, distance: 145.6
click at [367, 575] on icon at bounding box center [508, 568] width 344 height 43
click at [944, 432] on img at bounding box center [943, 435] width 44 height 24
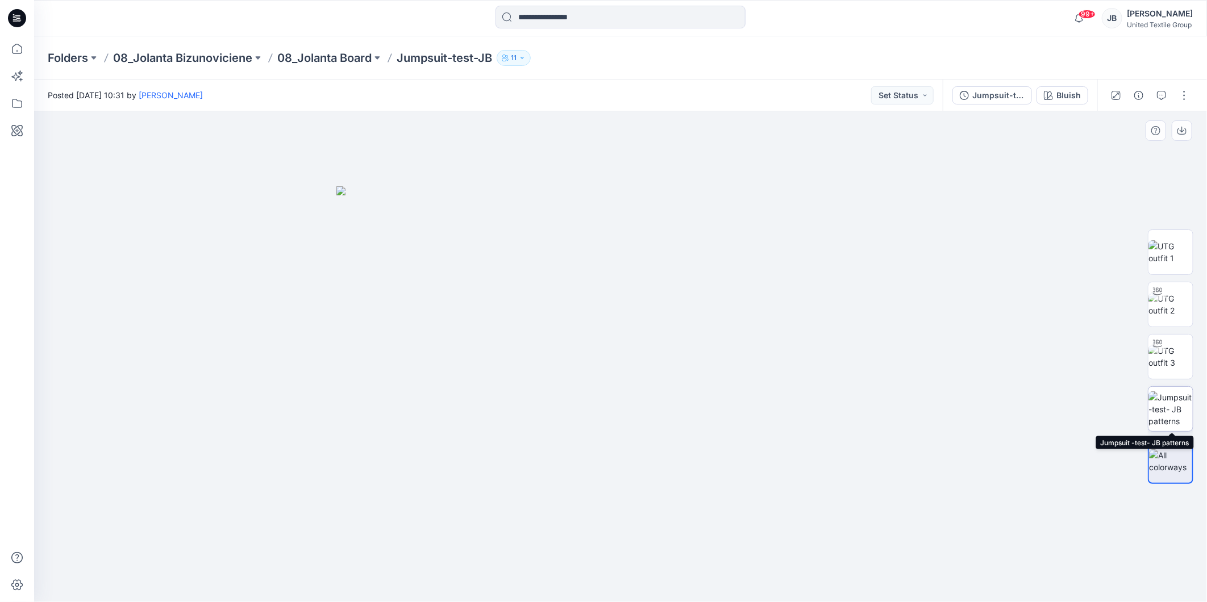
click at [1166, 405] on img at bounding box center [1171, 410] width 44 height 36
drag, startPoint x: 1173, startPoint y: 356, endPoint x: 1167, endPoint y: 354, distance: 5.9
click at [1173, 356] on img at bounding box center [1171, 357] width 44 height 24
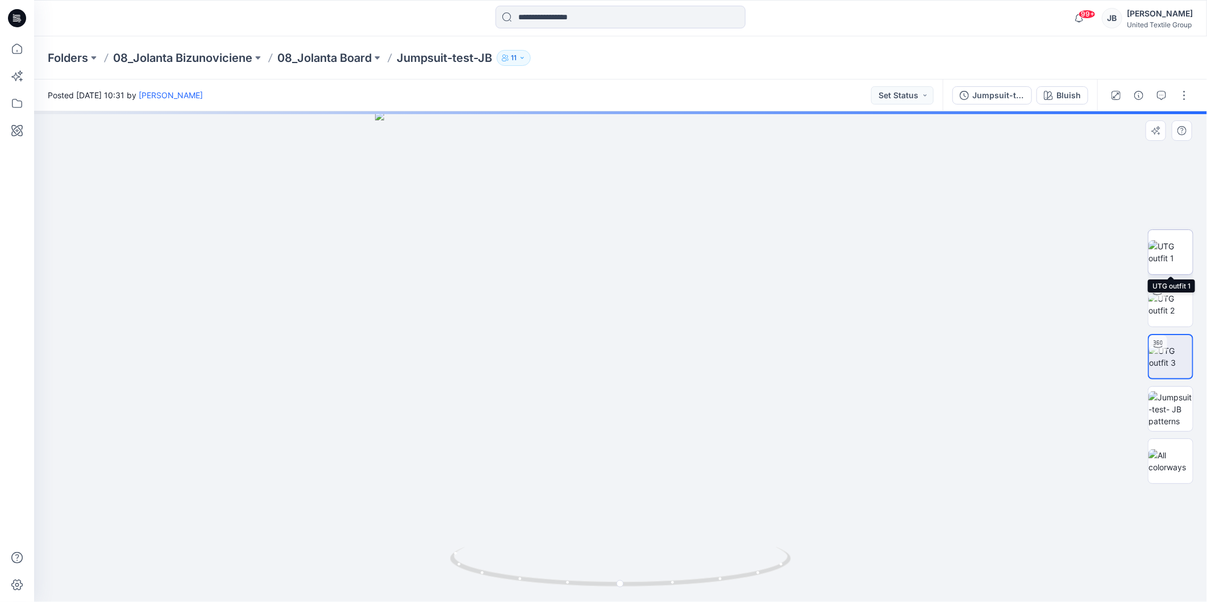
click at [1171, 247] on img at bounding box center [1171, 252] width 44 height 24
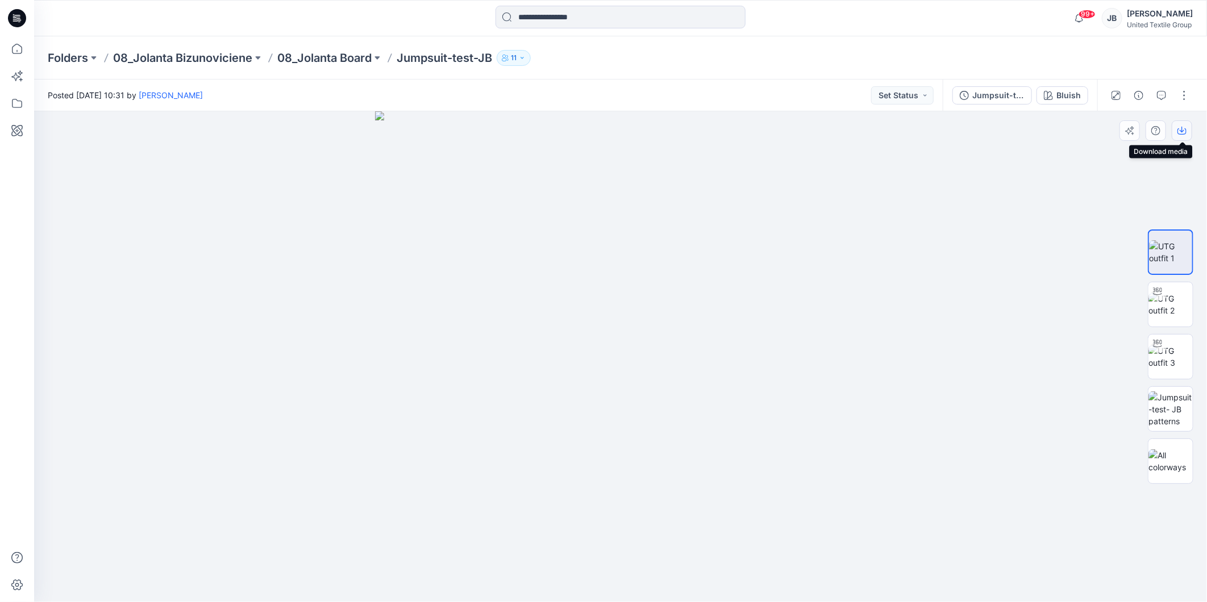
click at [1182, 128] on icon "button" at bounding box center [1182, 130] width 5 height 6
click at [1178, 354] on img at bounding box center [1171, 357] width 44 height 24
drag, startPoint x: 621, startPoint y: 587, endPoint x: 1059, endPoint y: 568, distance: 438.6
click at [1059, 568] on div at bounding box center [620, 356] width 1173 height 491
drag, startPoint x: 718, startPoint y: 584, endPoint x: 814, endPoint y: 570, distance: 97.7
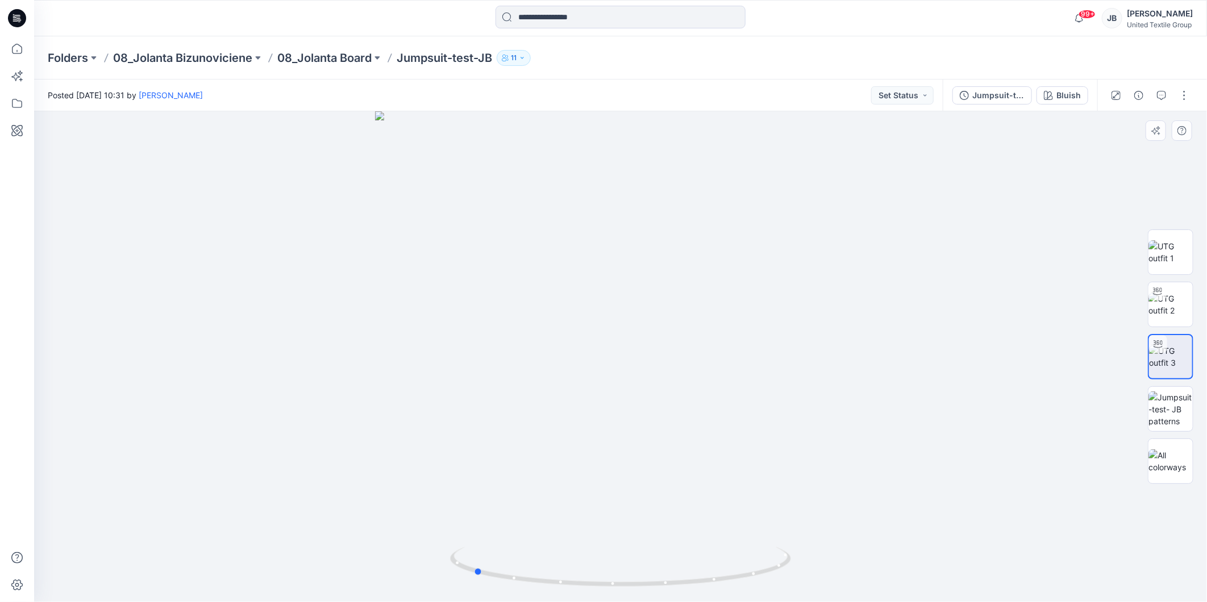
click at [814, 570] on div at bounding box center [620, 356] width 1173 height 491
drag, startPoint x: 401, startPoint y: 58, endPoint x: 495, endPoint y: 60, distance: 93.8
click at [492, 60] on p "Jumpsuit-test-JB" at bounding box center [444, 58] width 95 height 16
drag, startPoint x: 495, startPoint y: 60, endPoint x: 471, endPoint y: 60, distance: 24.4
copy p "Jumpsuit-test-JB"
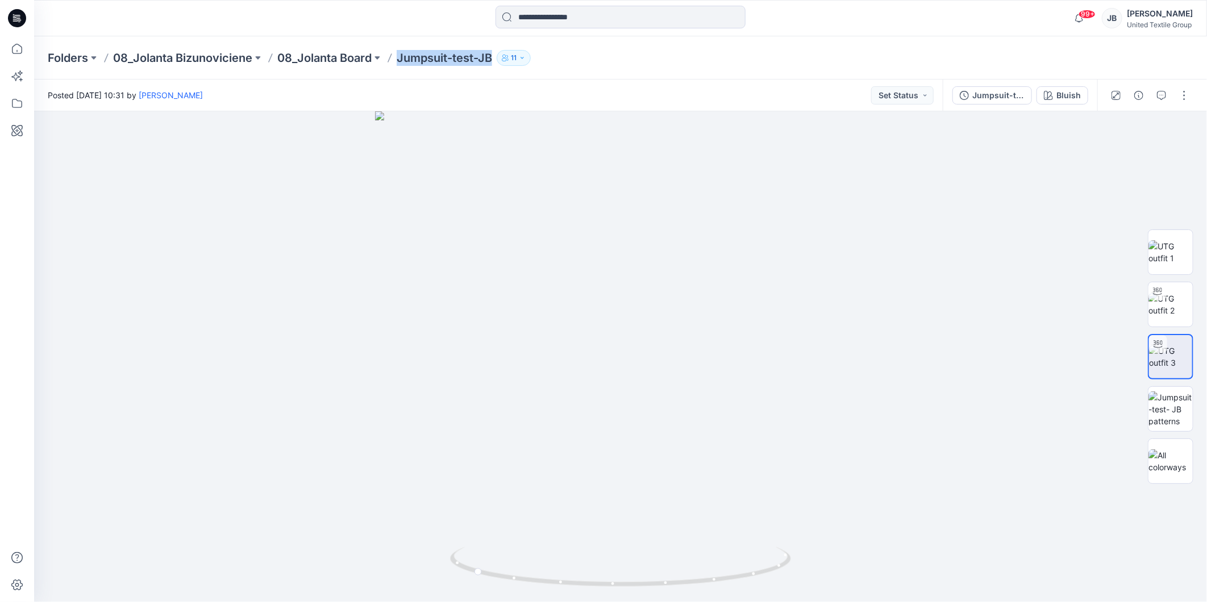
copy p "Jumpsuit-test-JB"
click at [1185, 91] on button "button" at bounding box center [1184, 95] width 18 height 18
click at [1110, 145] on button "Edit" at bounding box center [1136, 153] width 105 height 21
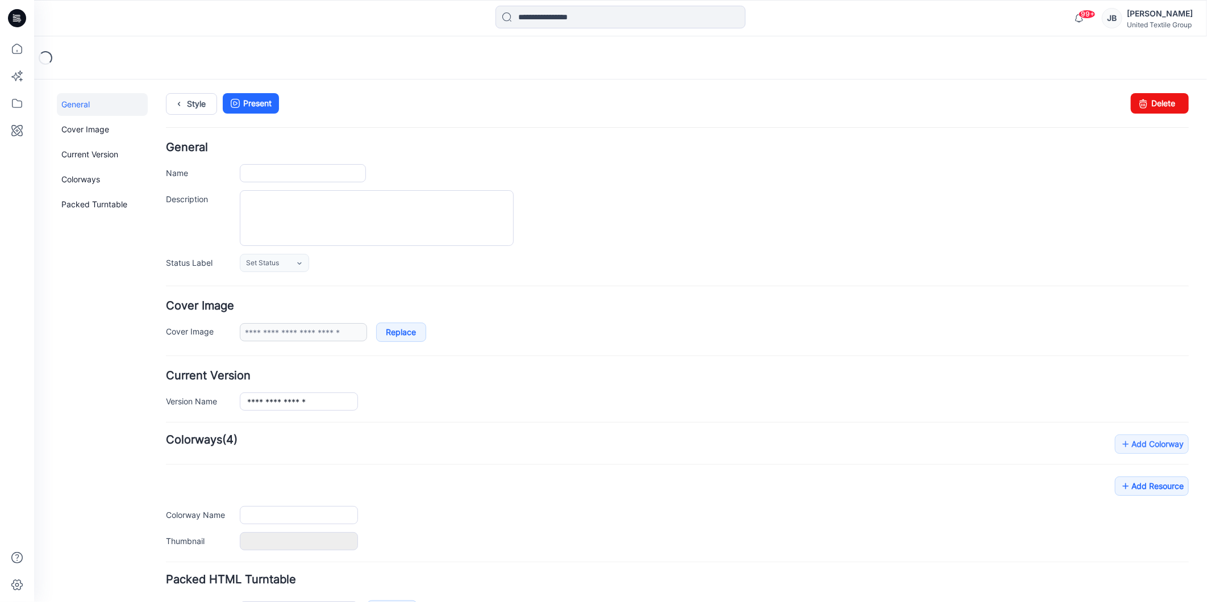
type input "**********"
type input "******"
type input "**********"
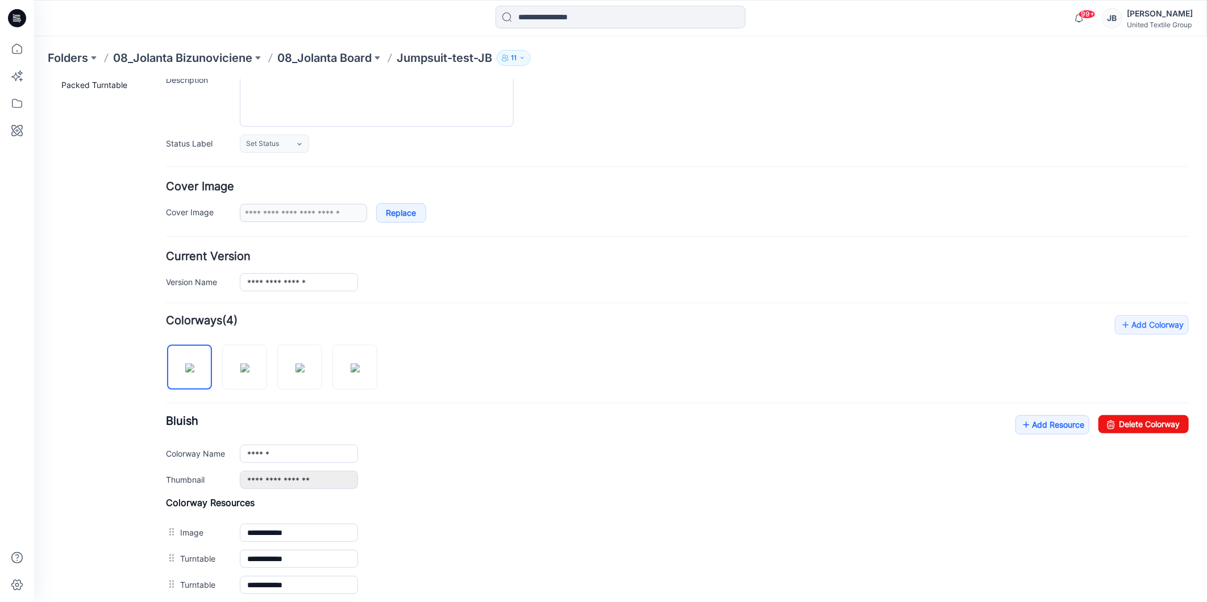
scroll to position [274, 0]
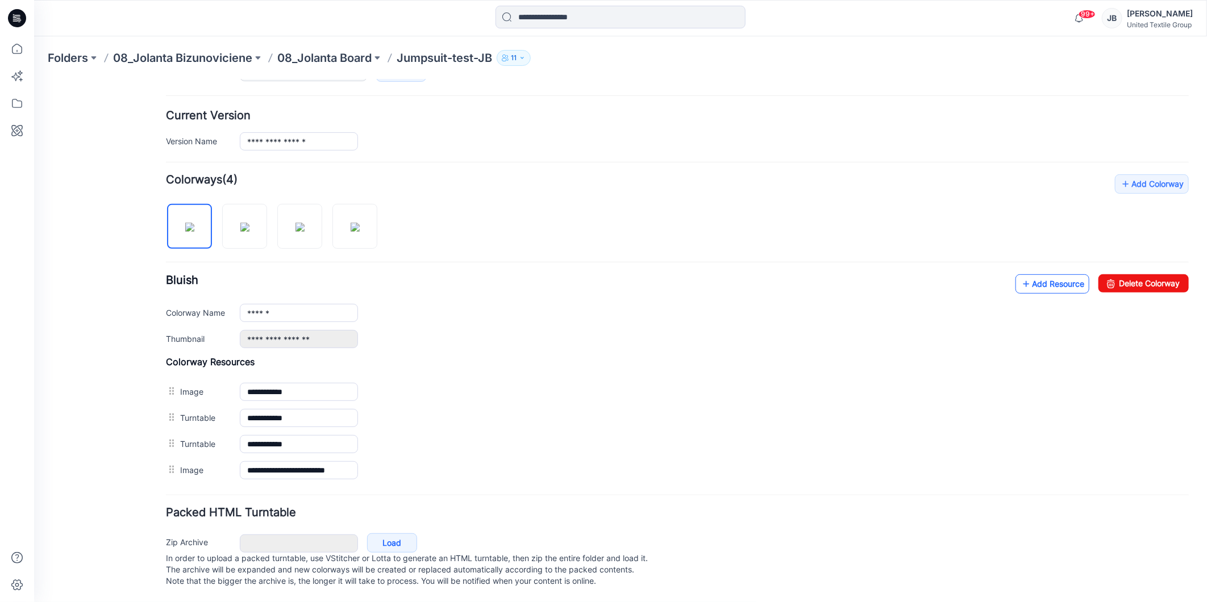
click at [1020, 274] on icon at bounding box center [1025, 283] width 11 height 18
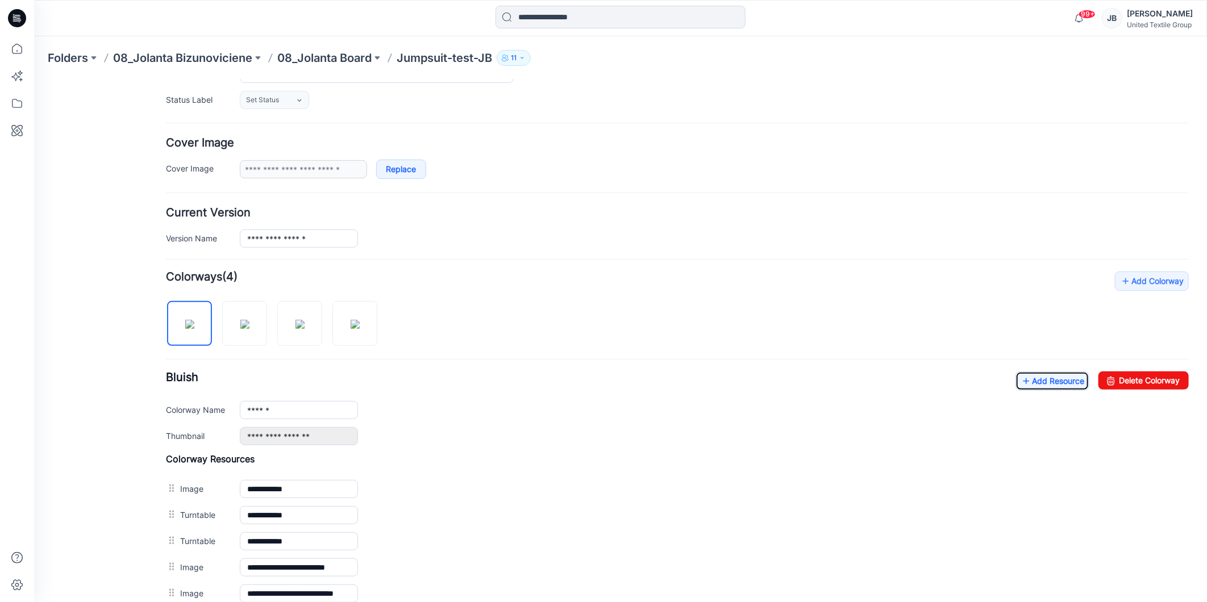
scroll to position [0, 0]
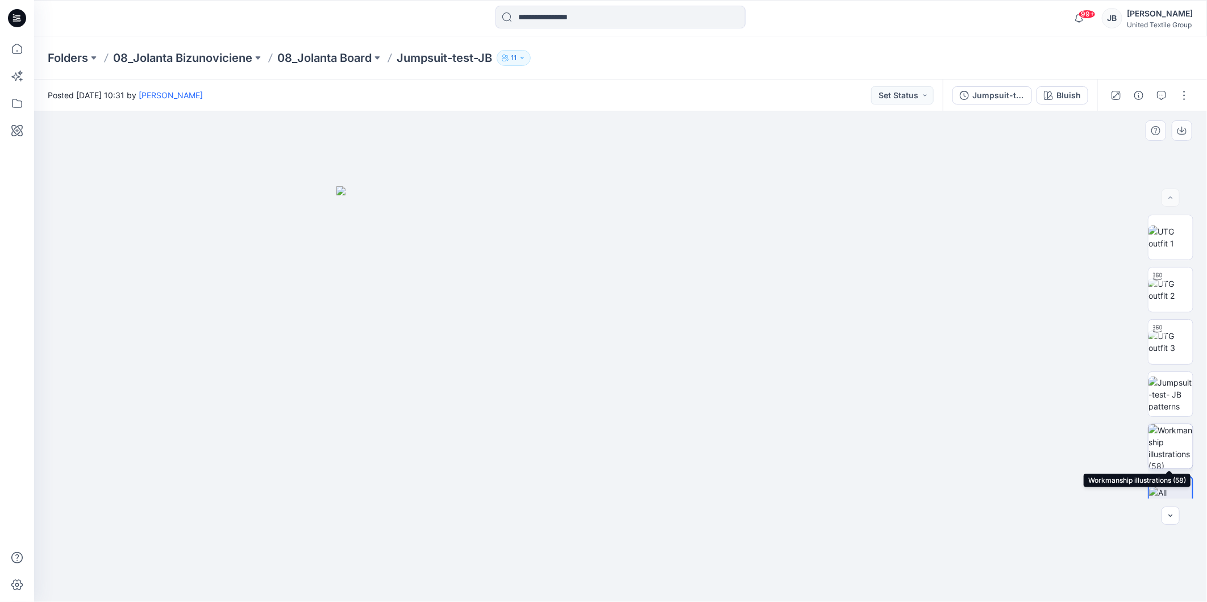
click at [1158, 451] on img at bounding box center [1171, 447] width 44 height 44
click at [932, 284] on div at bounding box center [620, 356] width 1173 height 491
click at [18, 10] on icon at bounding box center [17, 18] width 18 height 18
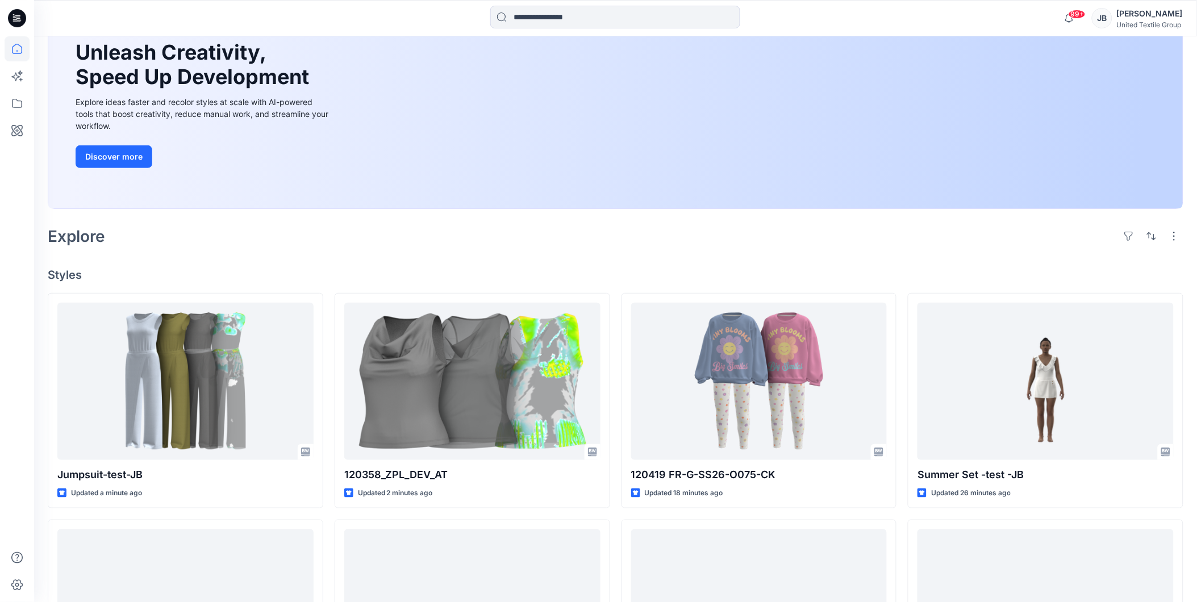
scroll to position [126, 0]
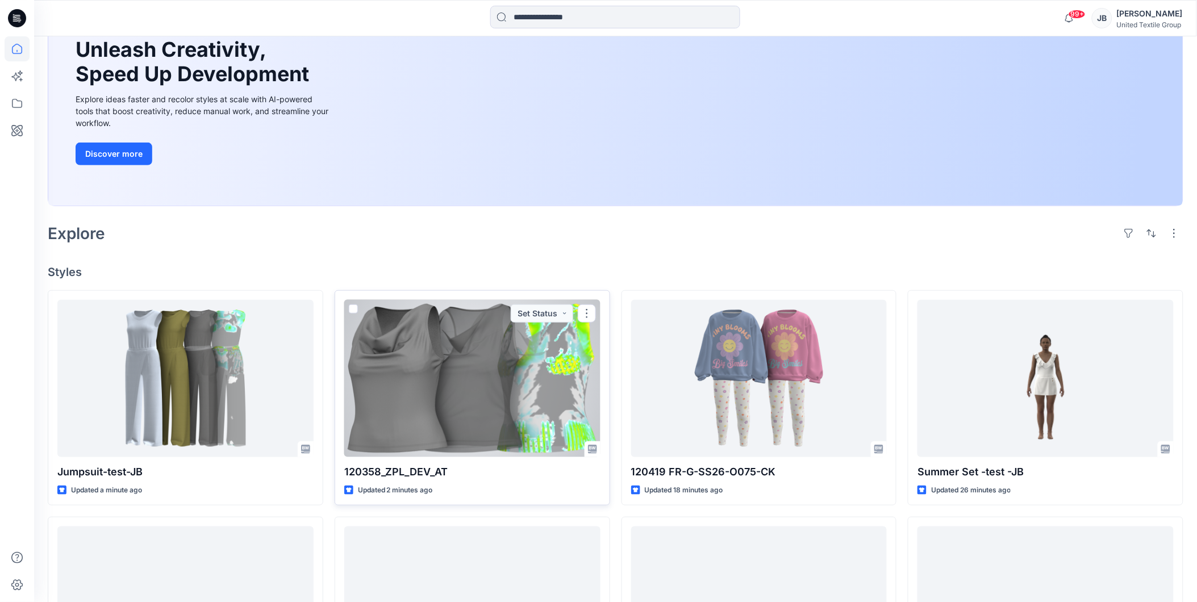
click at [427, 414] on div at bounding box center [472, 378] width 256 height 157
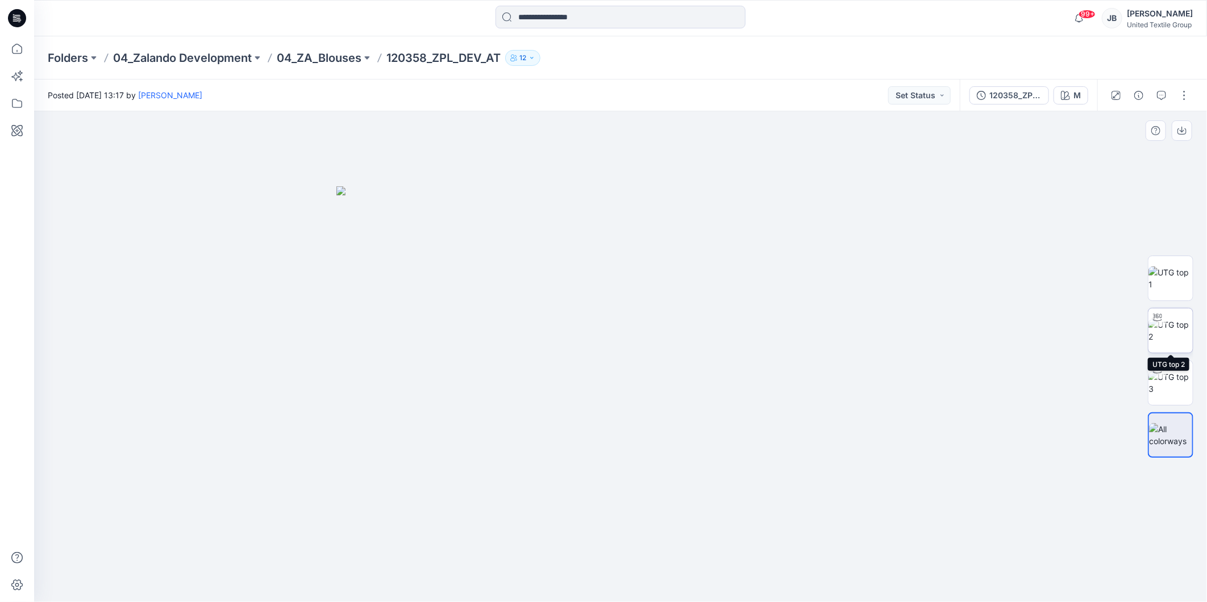
click at [1179, 336] on img at bounding box center [1171, 331] width 44 height 24
drag, startPoint x: 619, startPoint y: 588, endPoint x: 479, endPoint y: 568, distance: 141.8
click at [479, 568] on icon at bounding box center [622, 568] width 344 height 43
click at [1070, 100] on button "M" at bounding box center [1071, 95] width 35 height 18
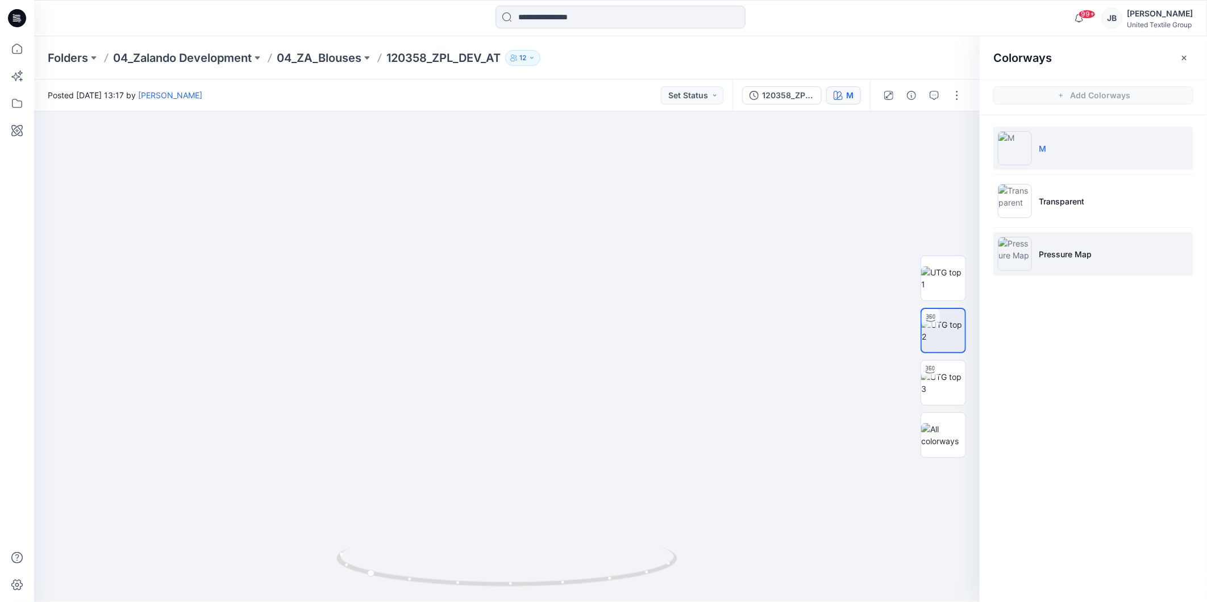
click at [1017, 256] on img at bounding box center [1015, 254] width 34 height 34
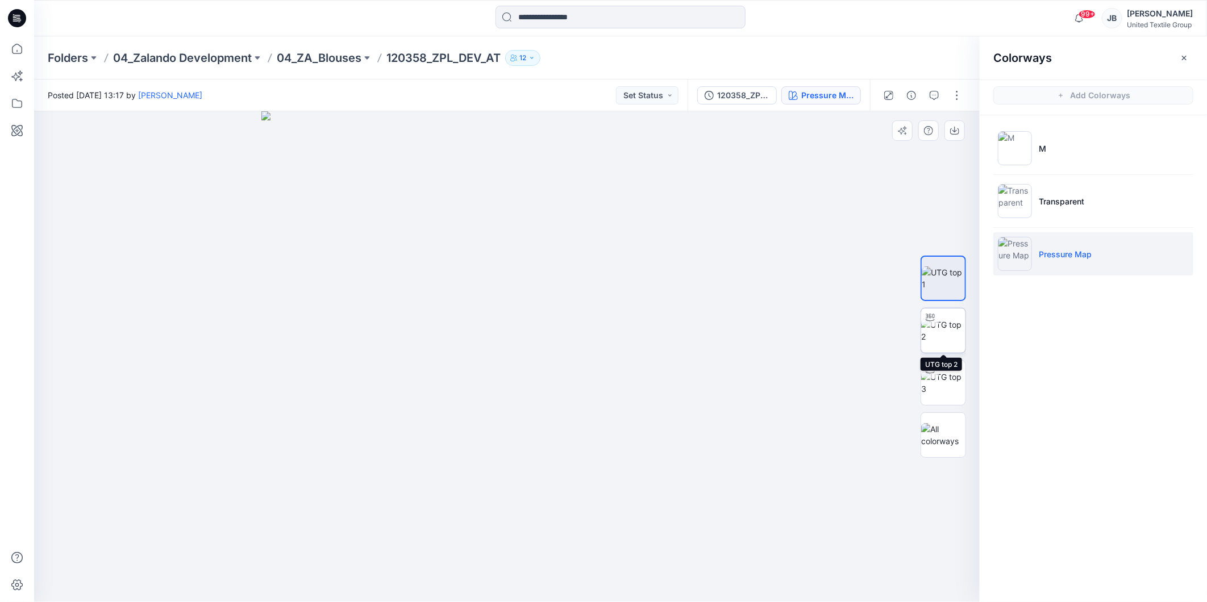
click at [934, 340] on img at bounding box center [943, 331] width 44 height 24
drag, startPoint x: 506, startPoint y: 588, endPoint x: 560, endPoint y: 599, distance: 54.6
click at [560, 590] on icon at bounding box center [508, 568] width 344 height 43
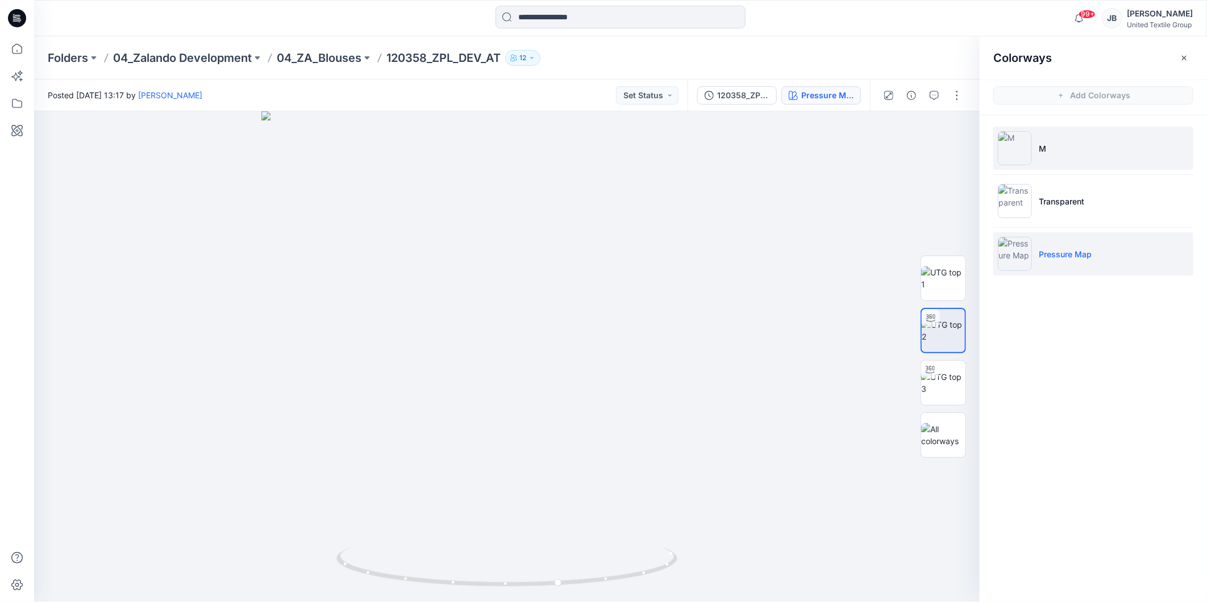
click at [1018, 147] on img at bounding box center [1015, 148] width 34 height 34
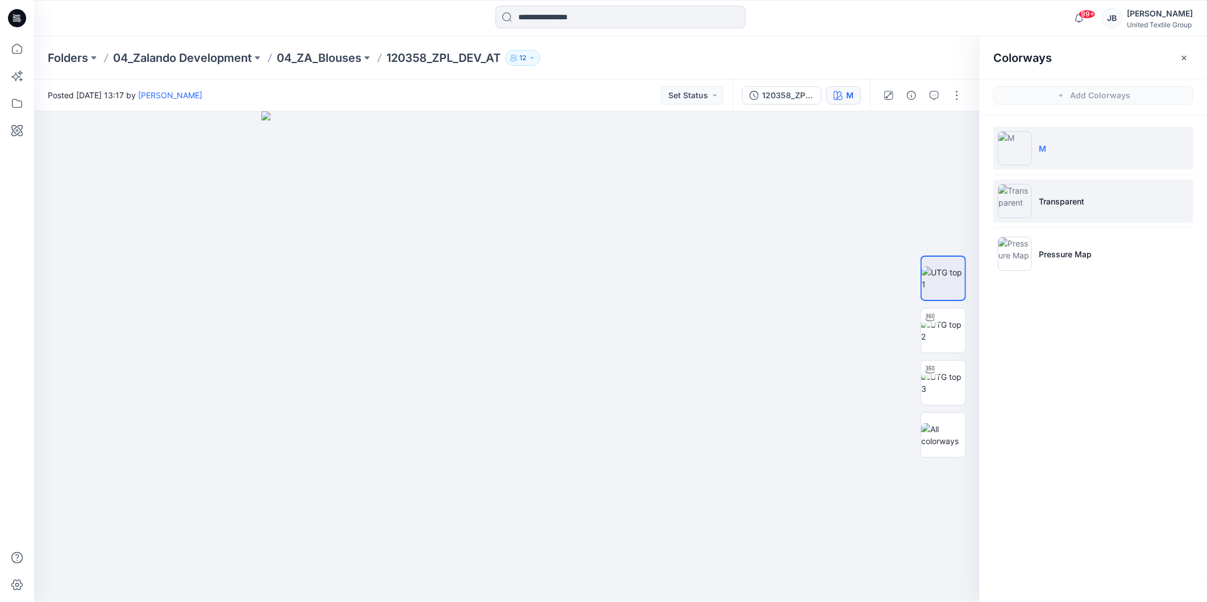
click at [1013, 199] on img at bounding box center [1015, 201] width 34 height 34
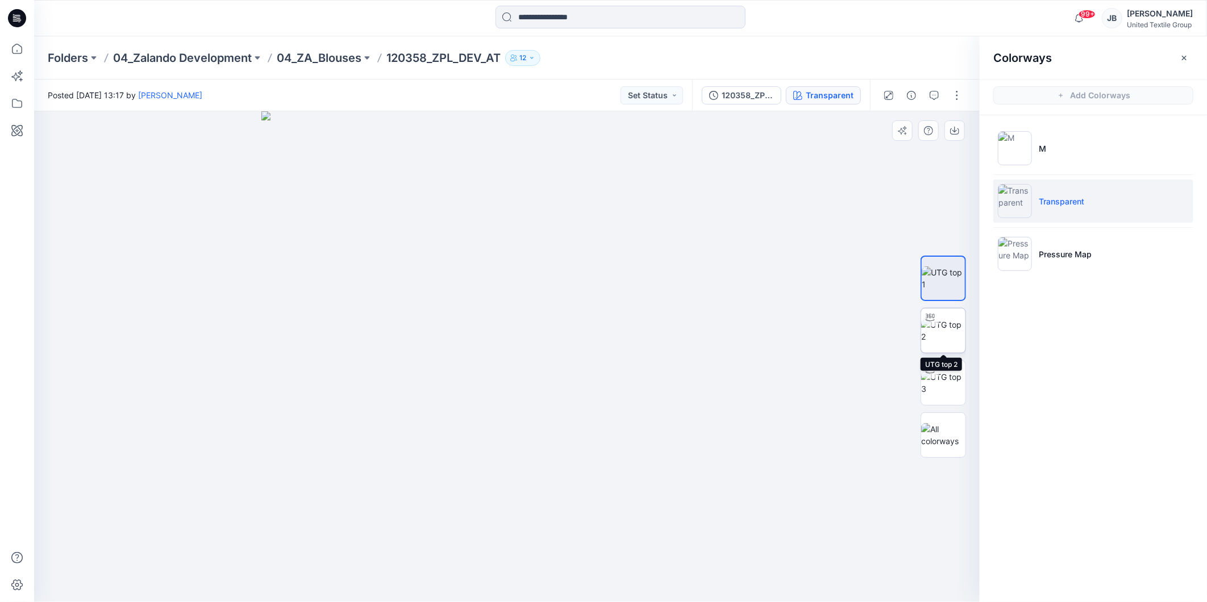
click at [939, 331] on img at bounding box center [943, 331] width 44 height 24
drag, startPoint x: 507, startPoint y: 587, endPoint x: 350, endPoint y: 572, distance: 157.6
click at [350, 572] on icon at bounding box center [508, 568] width 344 height 43
click at [12, 20] on icon at bounding box center [17, 18] width 18 height 18
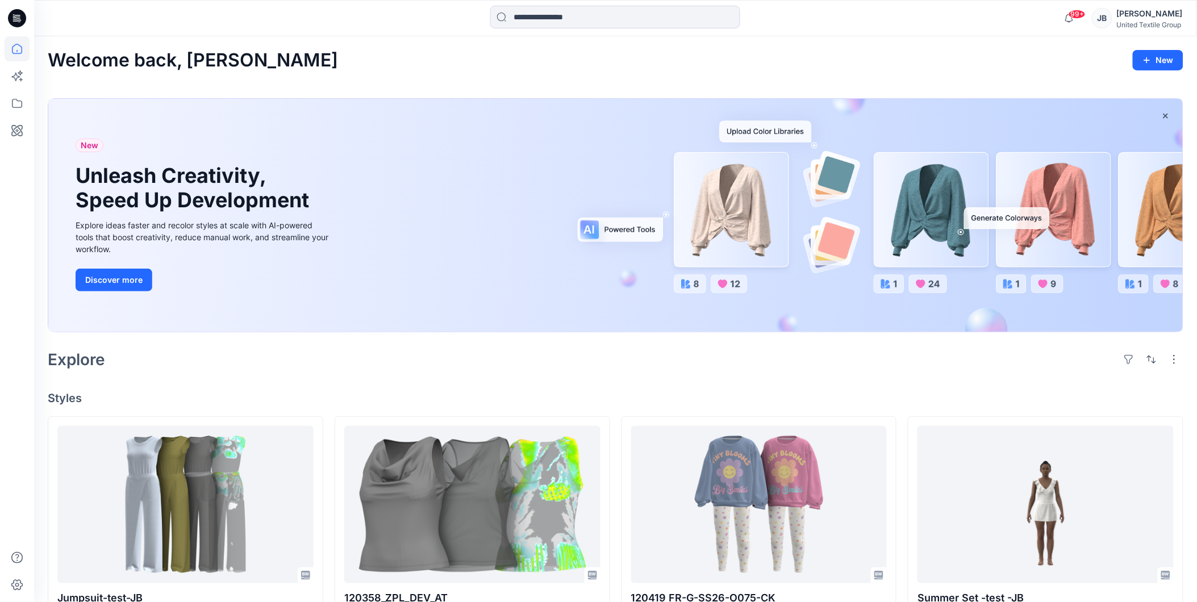
scroll to position [126, 0]
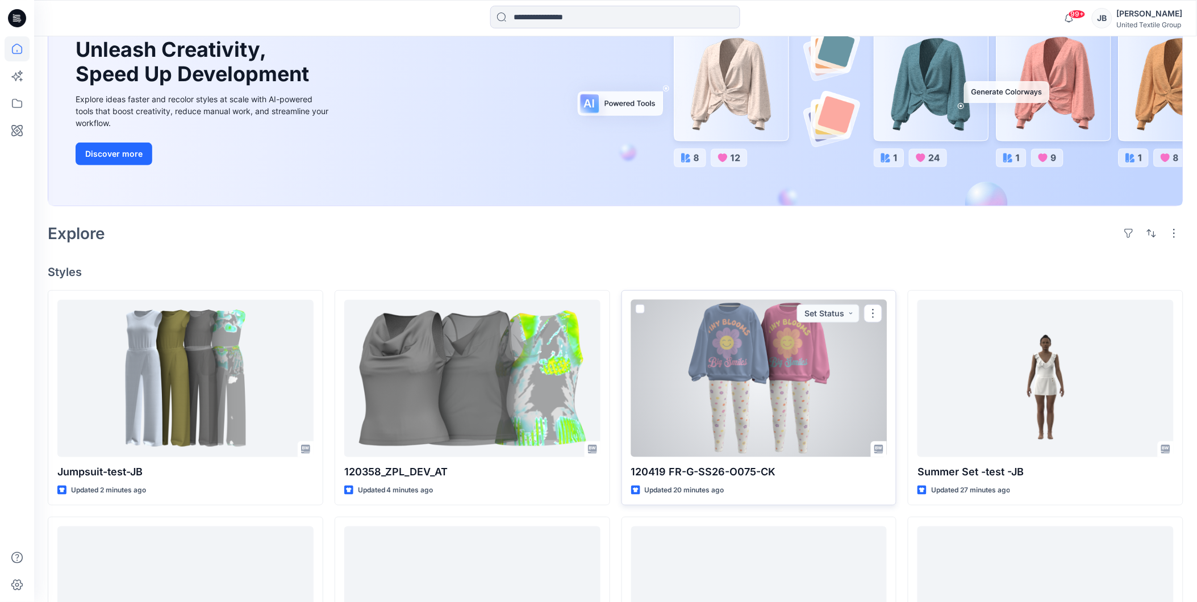
click at [723, 353] on div at bounding box center [759, 378] width 256 height 157
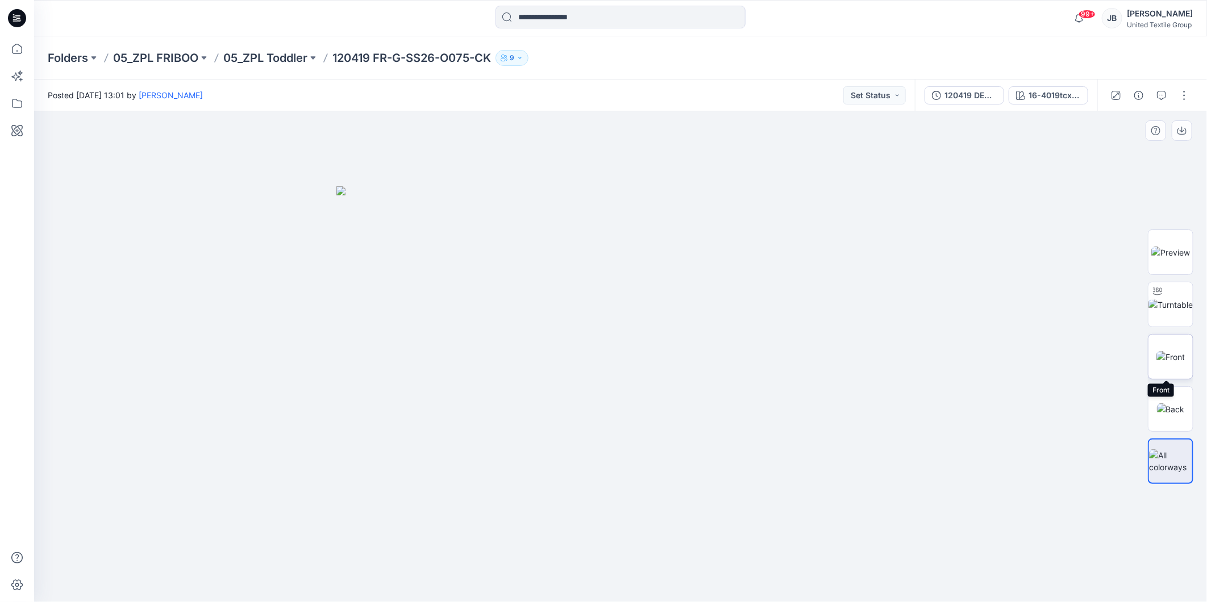
click at [1171, 358] on img at bounding box center [1170, 357] width 28 height 12
click at [1163, 298] on div at bounding box center [1158, 291] width 18 height 18
drag, startPoint x: 621, startPoint y: 586, endPoint x: 646, endPoint y: 552, distance: 42.6
click at [646, 552] on icon at bounding box center [622, 568] width 344 height 43
click at [4, 23] on div at bounding box center [17, 18] width 36 height 36
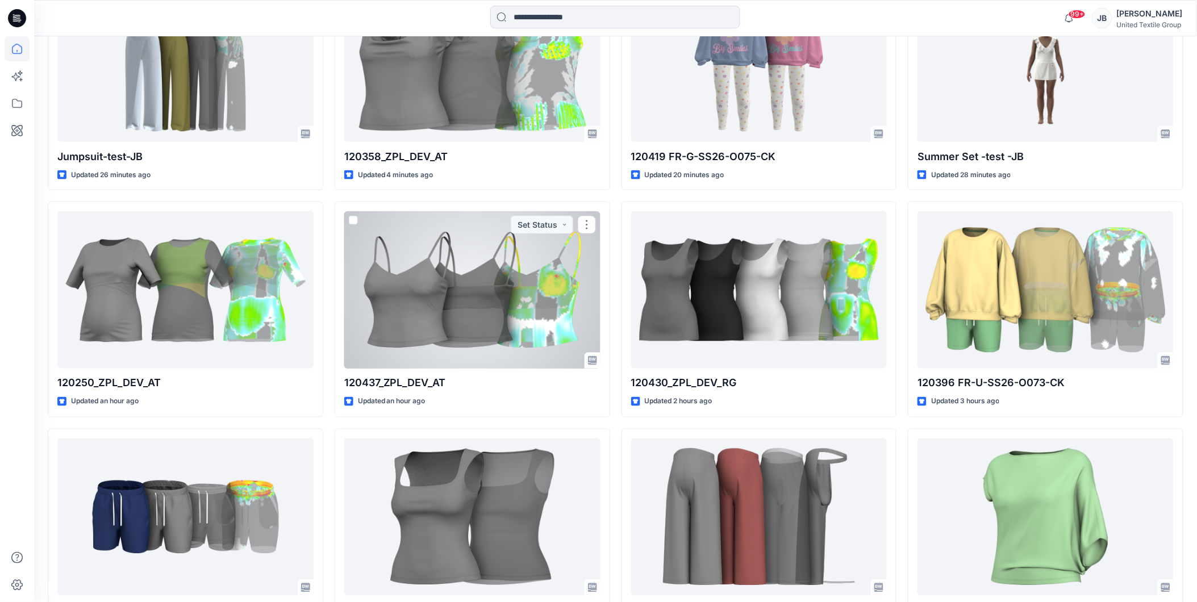
scroll to position [63, 0]
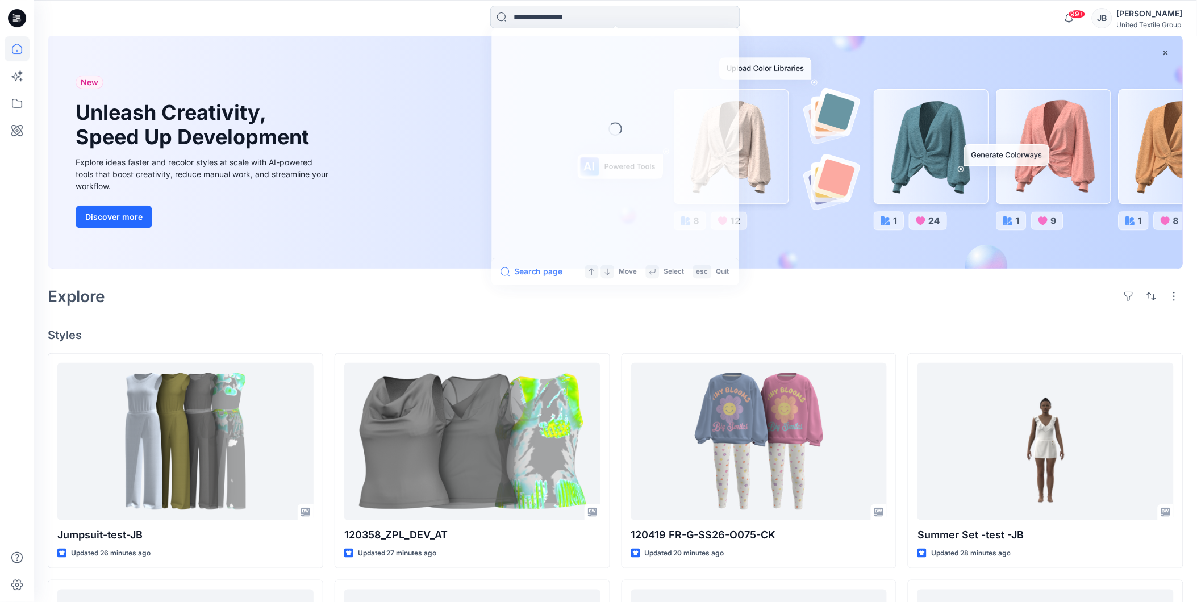
click at [529, 20] on input at bounding box center [615, 17] width 250 height 23
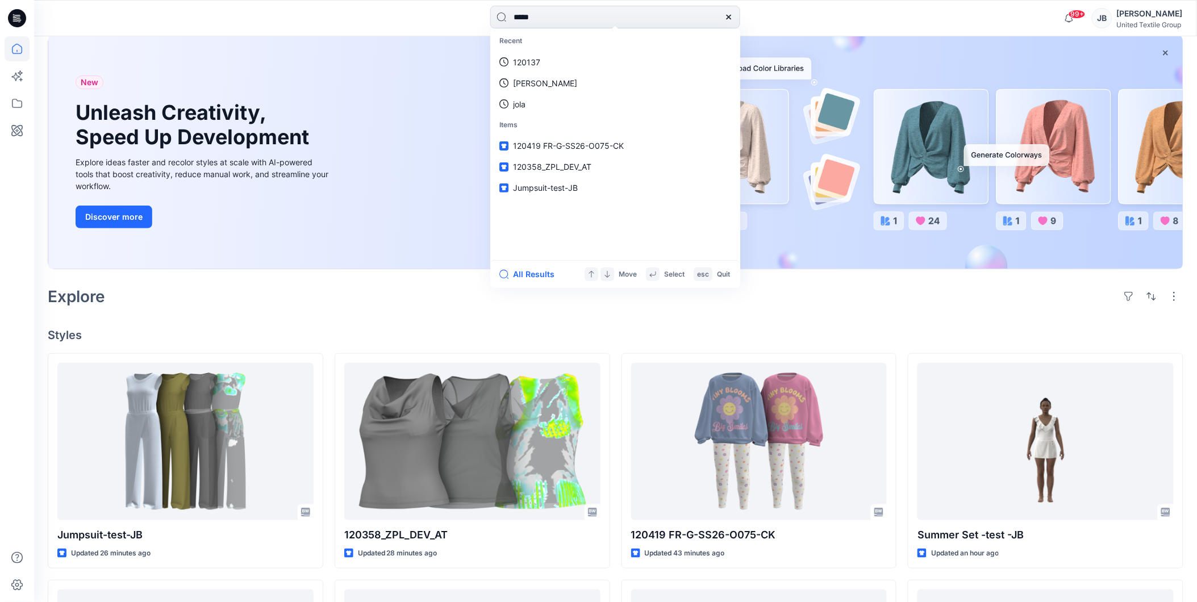
type input "******"
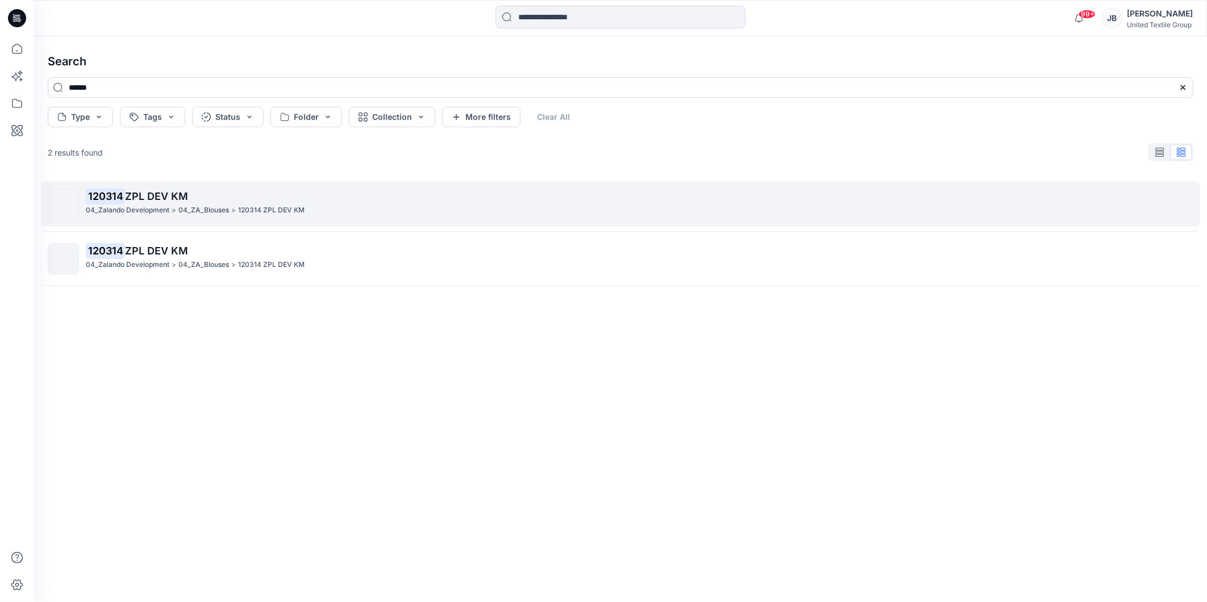
click at [132, 199] on span "ZPL DEV KM" at bounding box center [156, 196] width 63 height 12
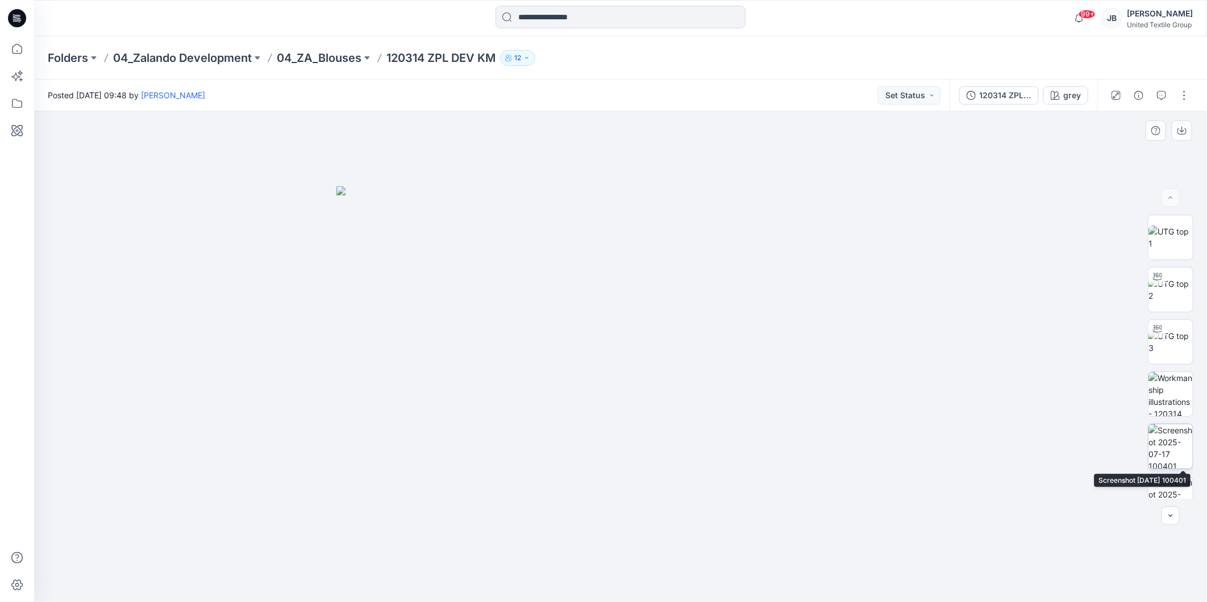
click at [1171, 441] on img at bounding box center [1171, 447] width 44 height 44
click at [15, 15] on icon at bounding box center [17, 18] width 18 height 18
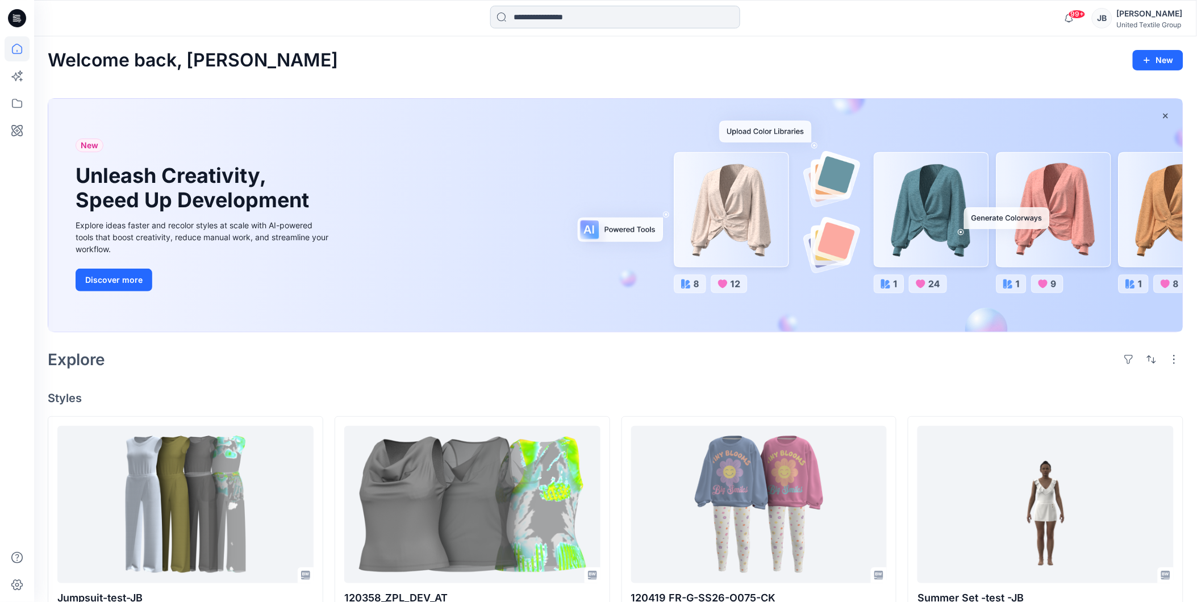
click at [544, 10] on input at bounding box center [615, 17] width 250 height 23
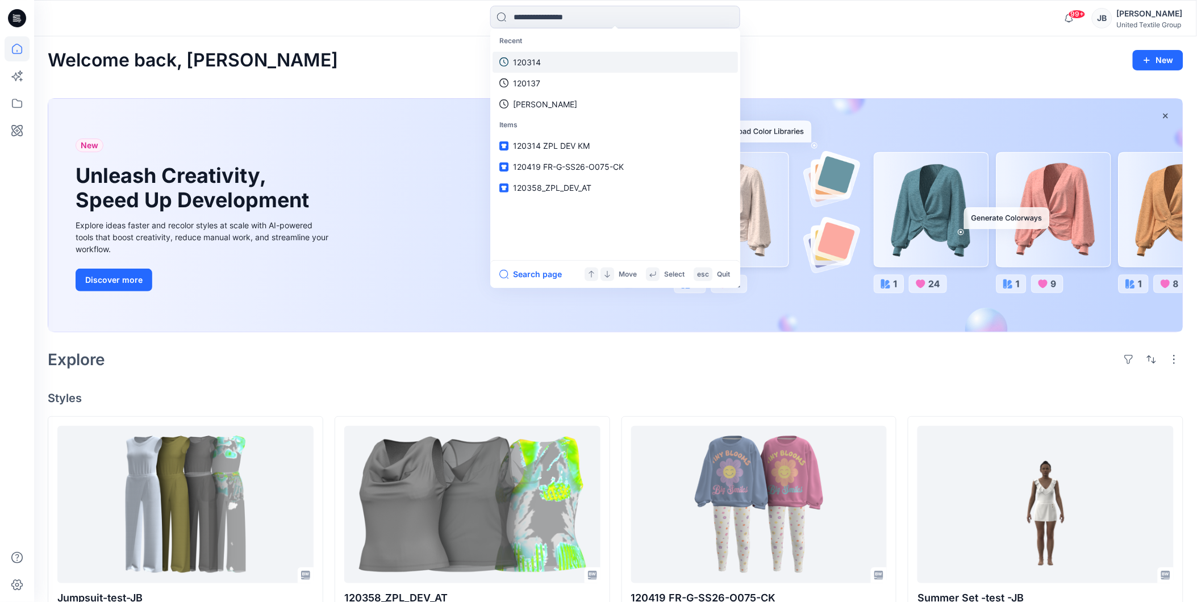
click at [535, 60] on p "120314" at bounding box center [527, 62] width 28 height 12
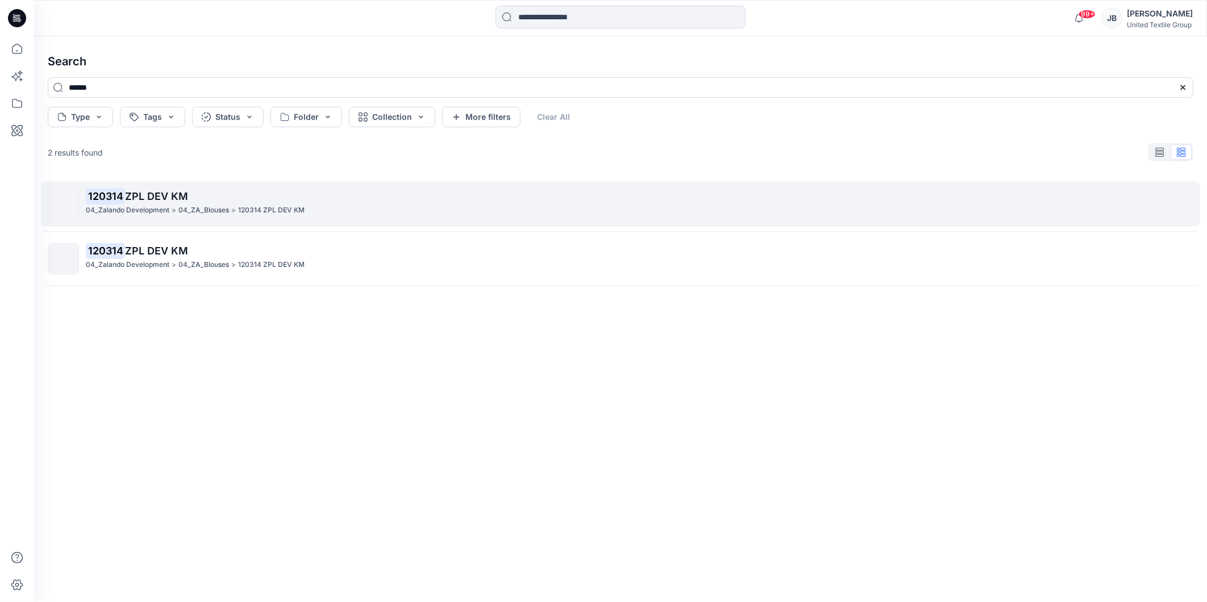
click at [163, 195] on span "ZPL DEV KM" at bounding box center [156, 196] width 63 height 12
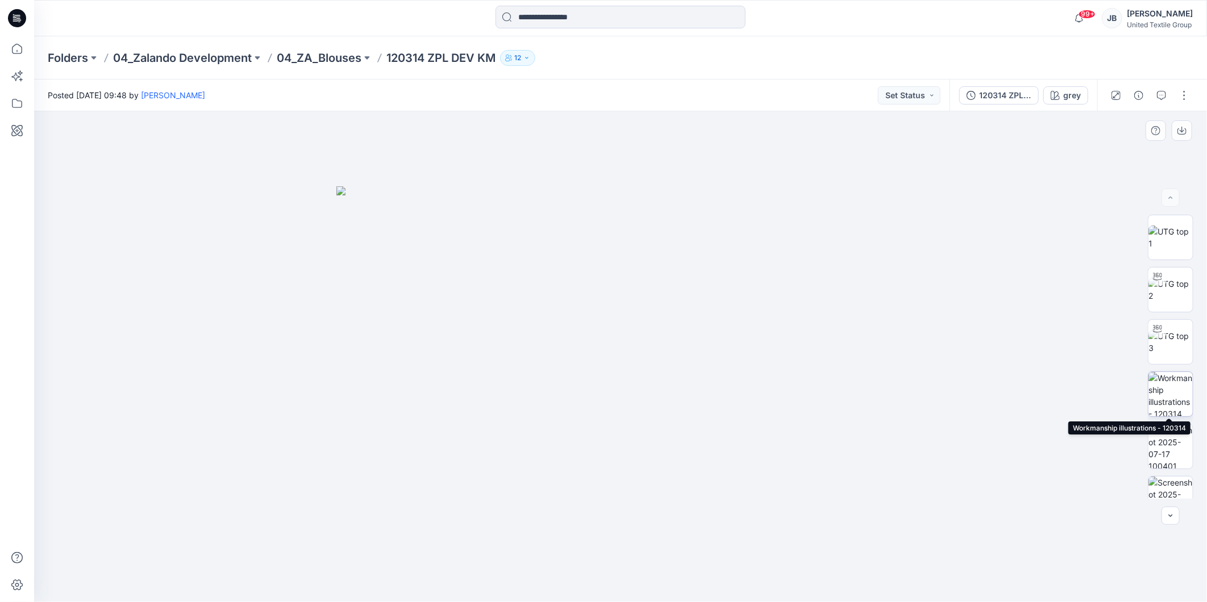
click at [1169, 388] on img at bounding box center [1171, 394] width 44 height 44
click at [1161, 297] on img at bounding box center [1171, 290] width 44 height 24
drag, startPoint x: 622, startPoint y: 586, endPoint x: 480, endPoint y: 580, distance: 141.6
click at [480, 580] on icon at bounding box center [622, 568] width 344 height 43
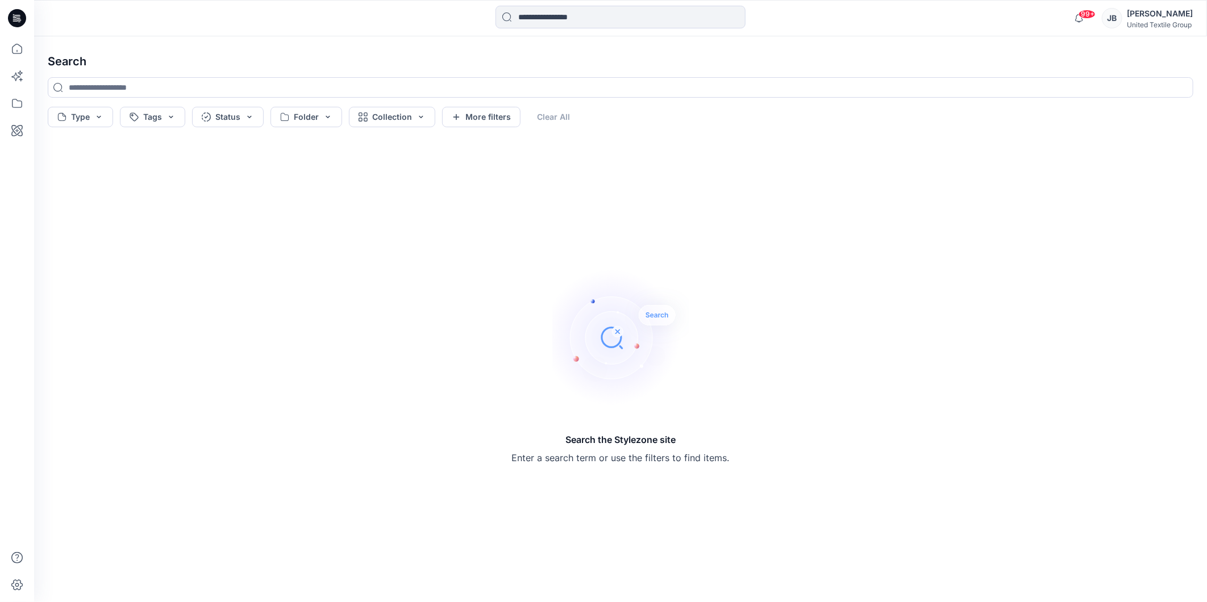
click at [12, 17] on icon at bounding box center [17, 18] width 18 height 18
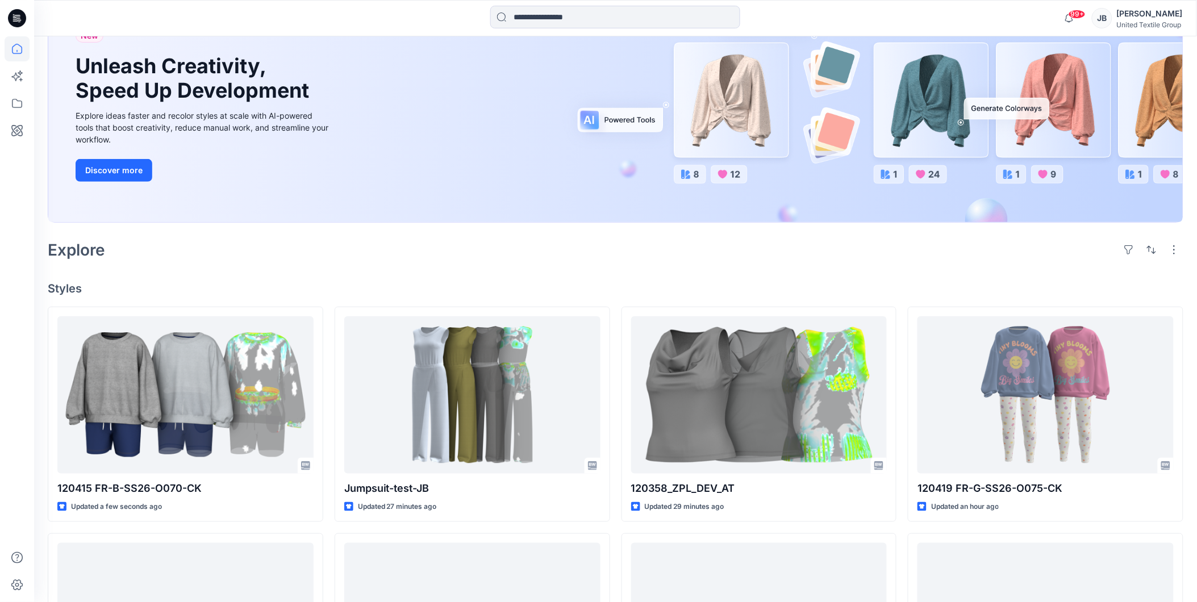
scroll to position [126, 0]
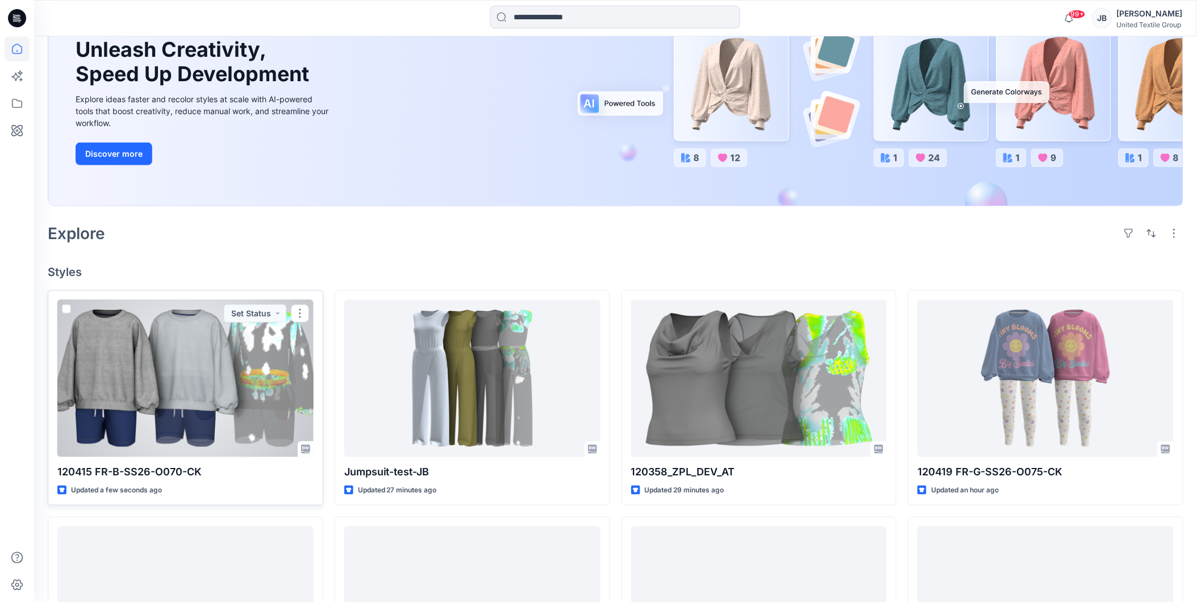
click at [209, 361] on div at bounding box center [185, 378] width 256 height 157
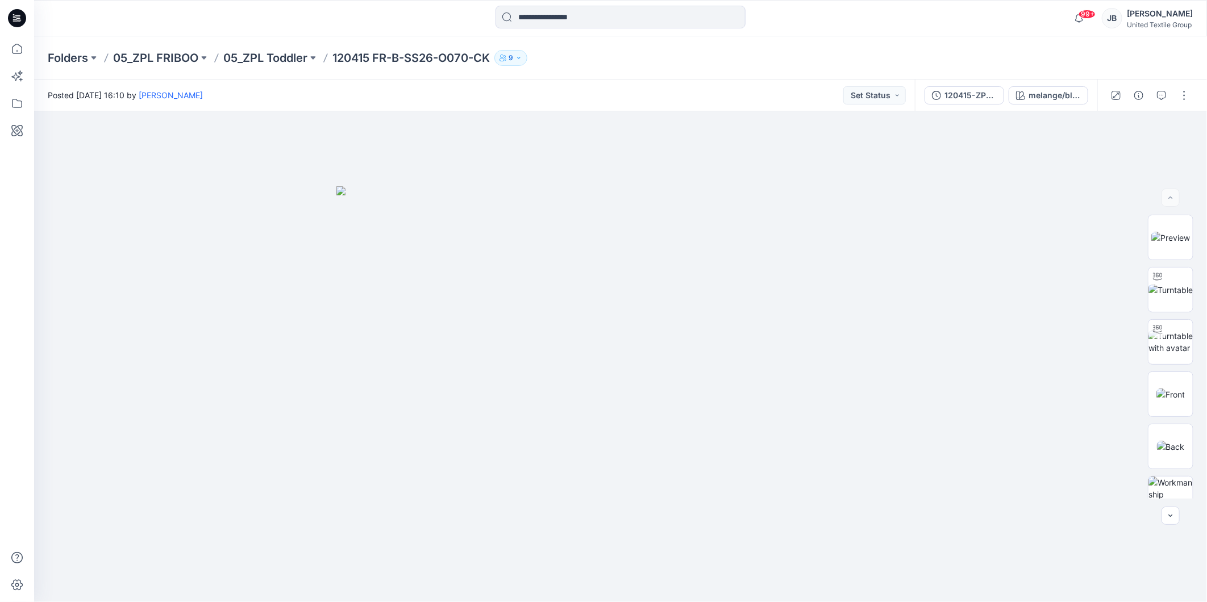
click at [13, 14] on icon at bounding box center [14, 14] width 2 height 1
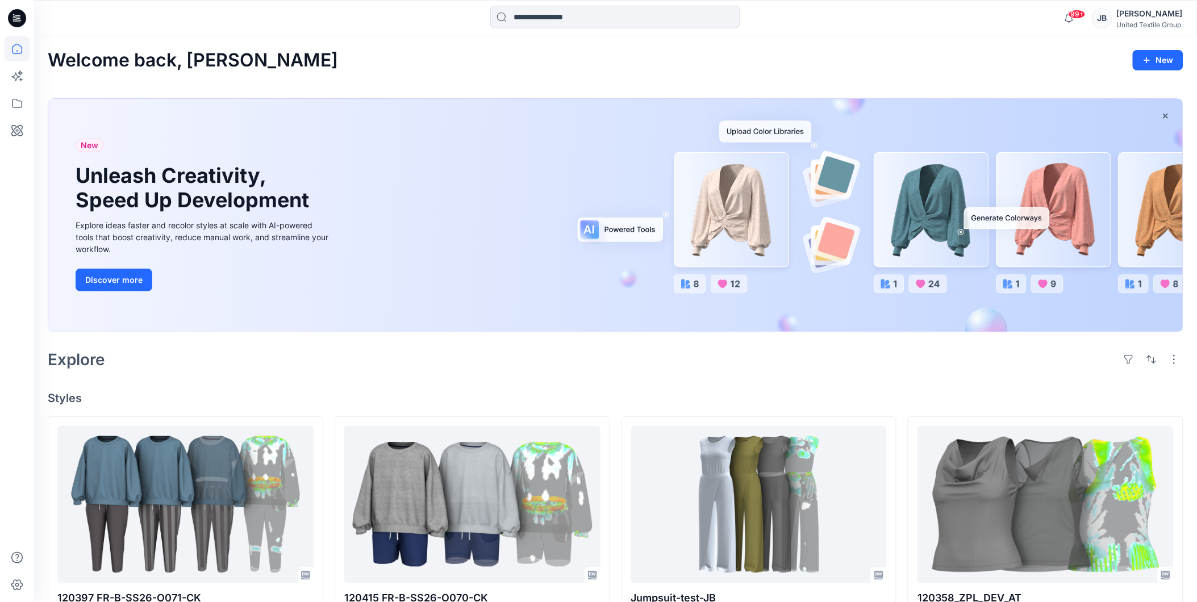
click at [12, 14] on icon at bounding box center [17, 18] width 18 height 18
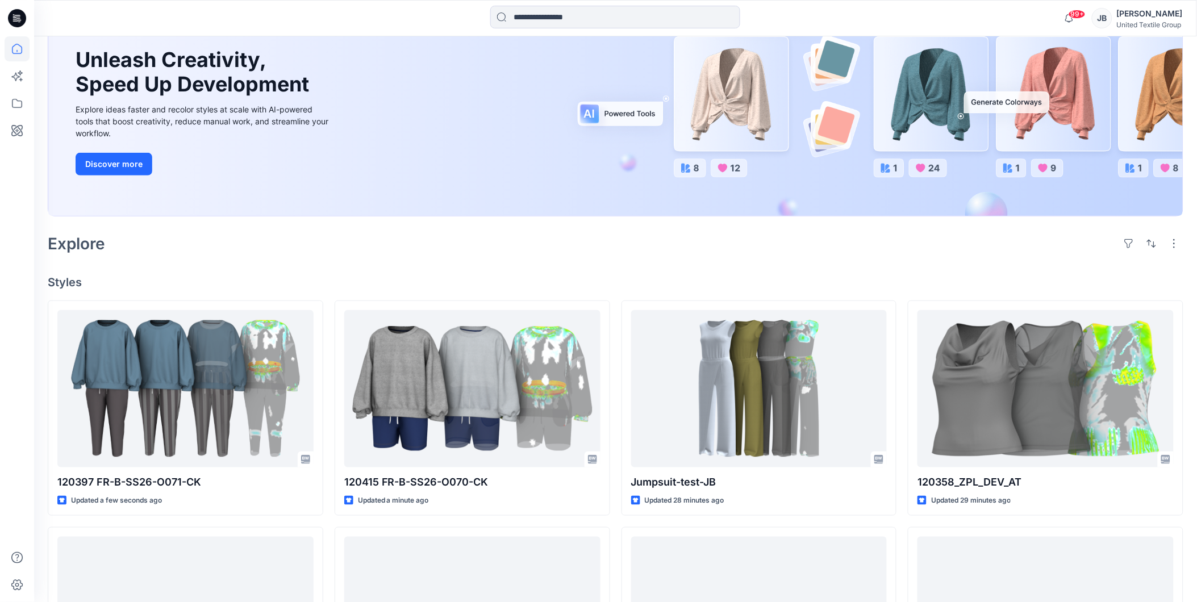
scroll to position [126, 0]
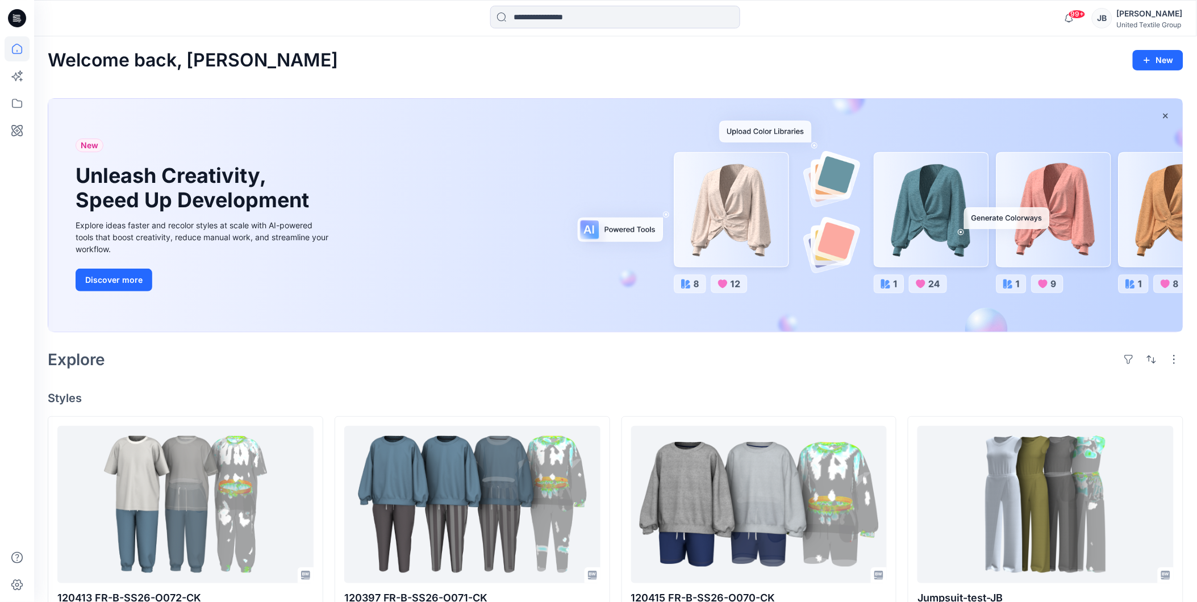
scroll to position [63, 0]
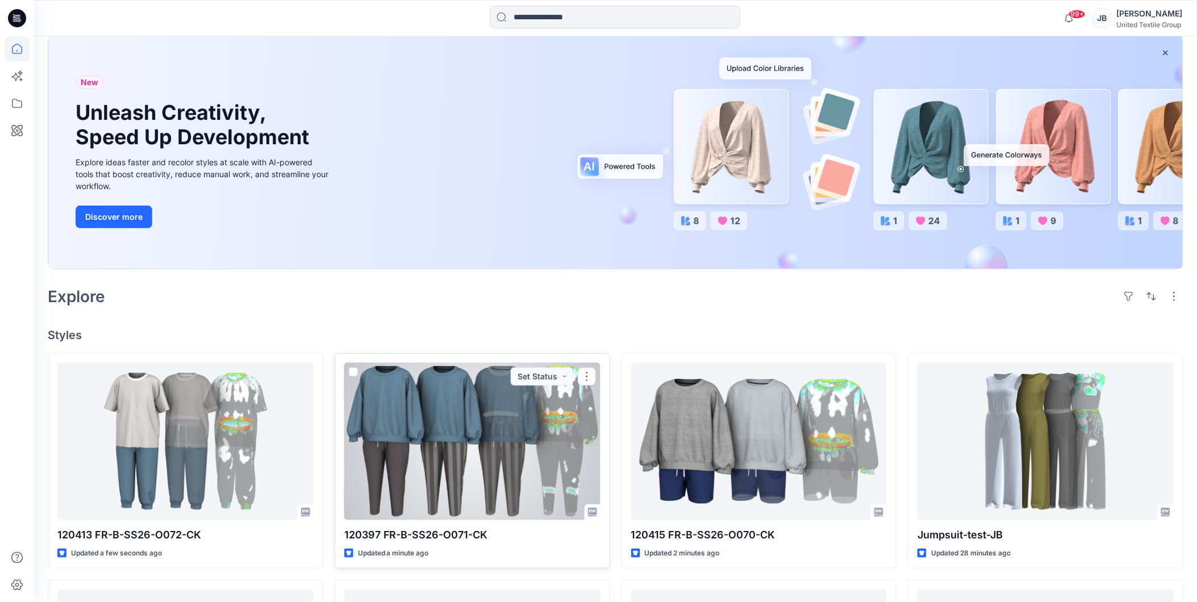
click at [376, 536] on p "120397 FR-B-SS26-O071-CK" at bounding box center [472, 535] width 256 height 16
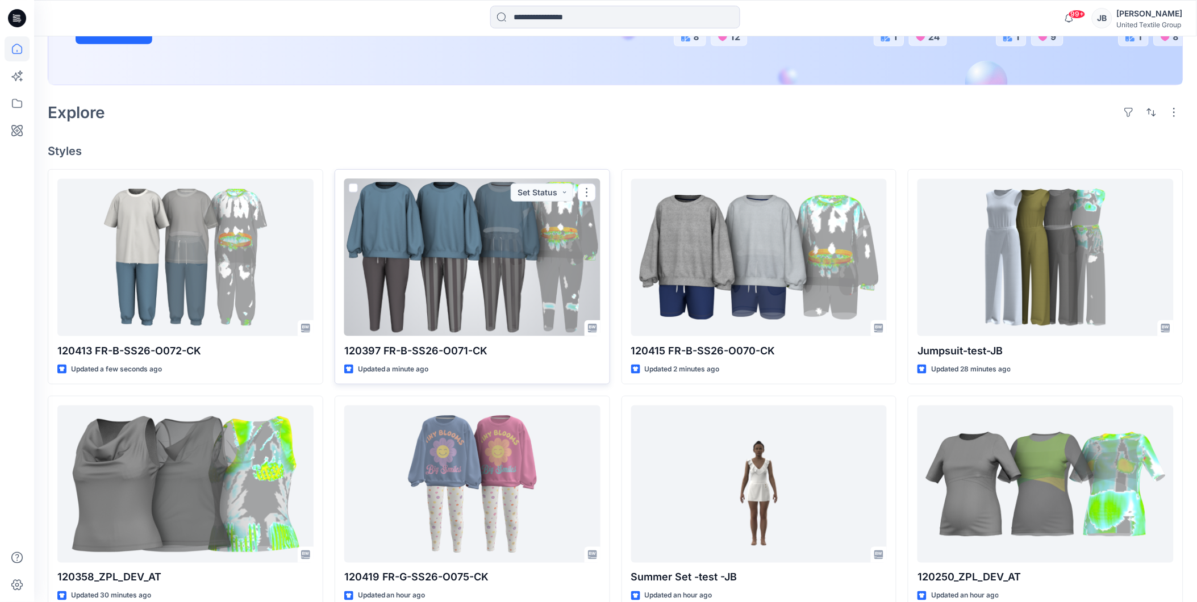
scroll to position [252, 0]
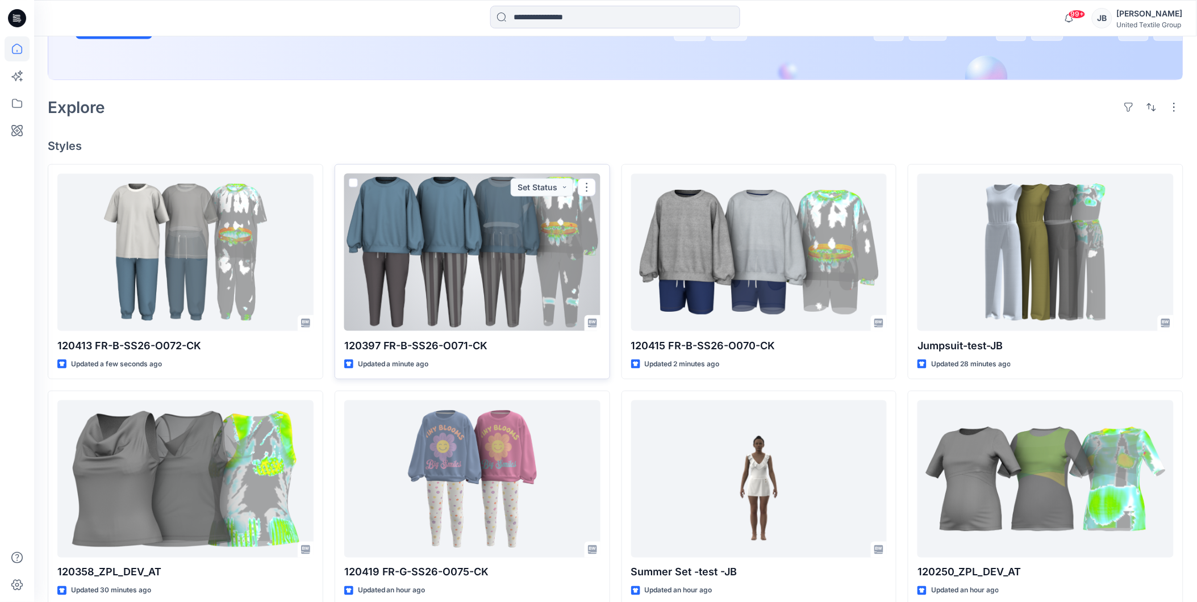
click at [445, 257] on div at bounding box center [472, 252] width 256 height 157
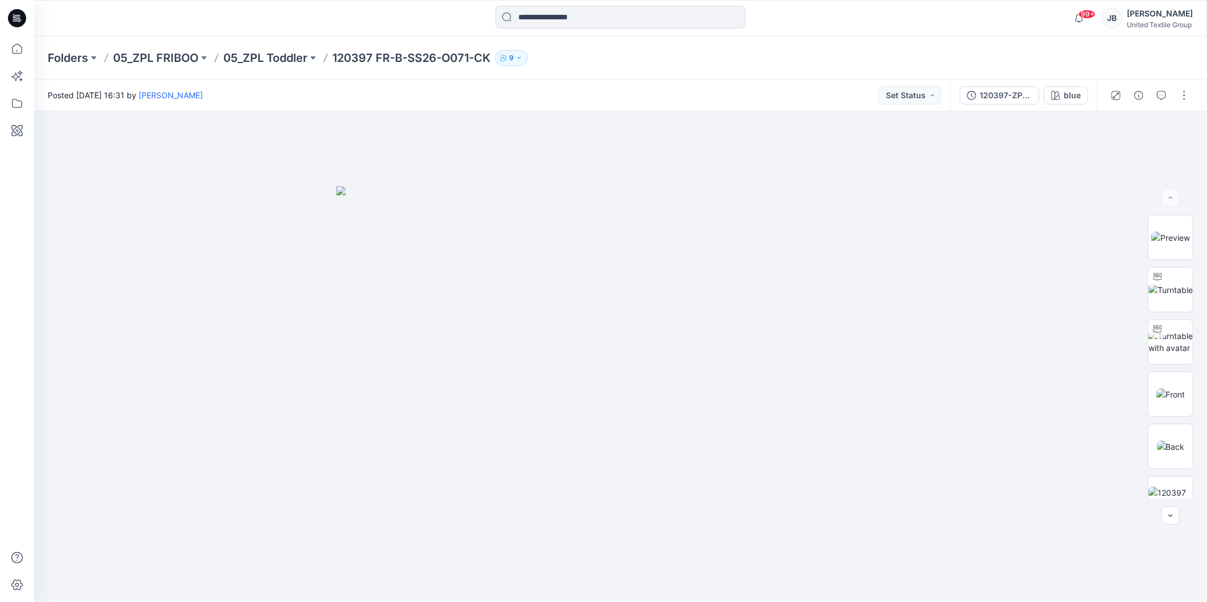
click at [17, 14] on icon at bounding box center [17, 18] width 18 height 18
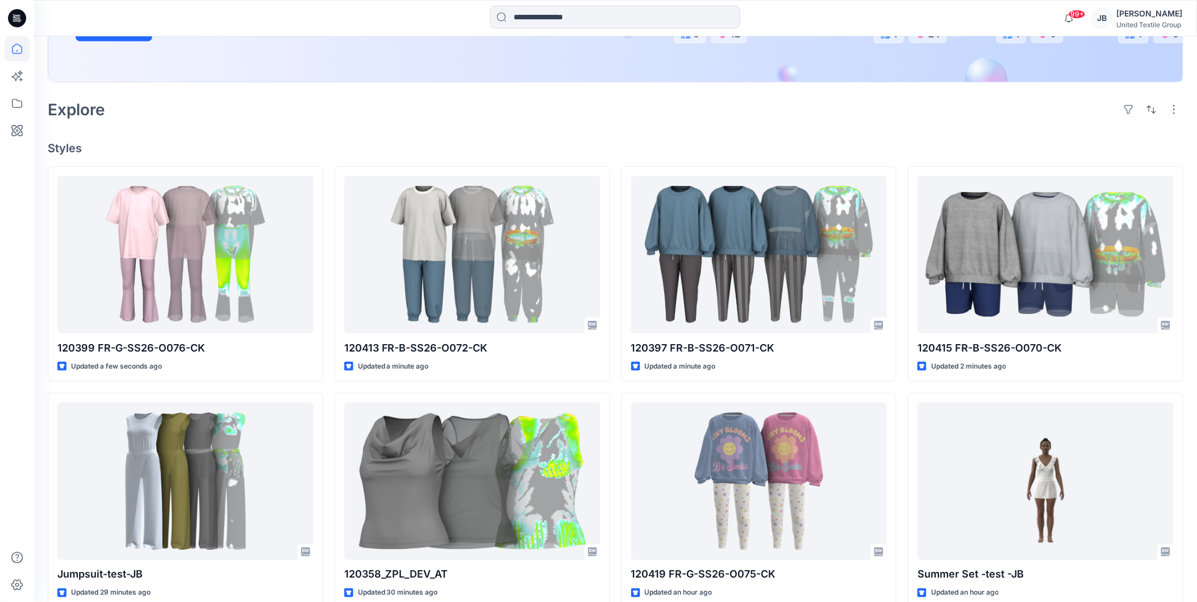
scroll to position [252, 0]
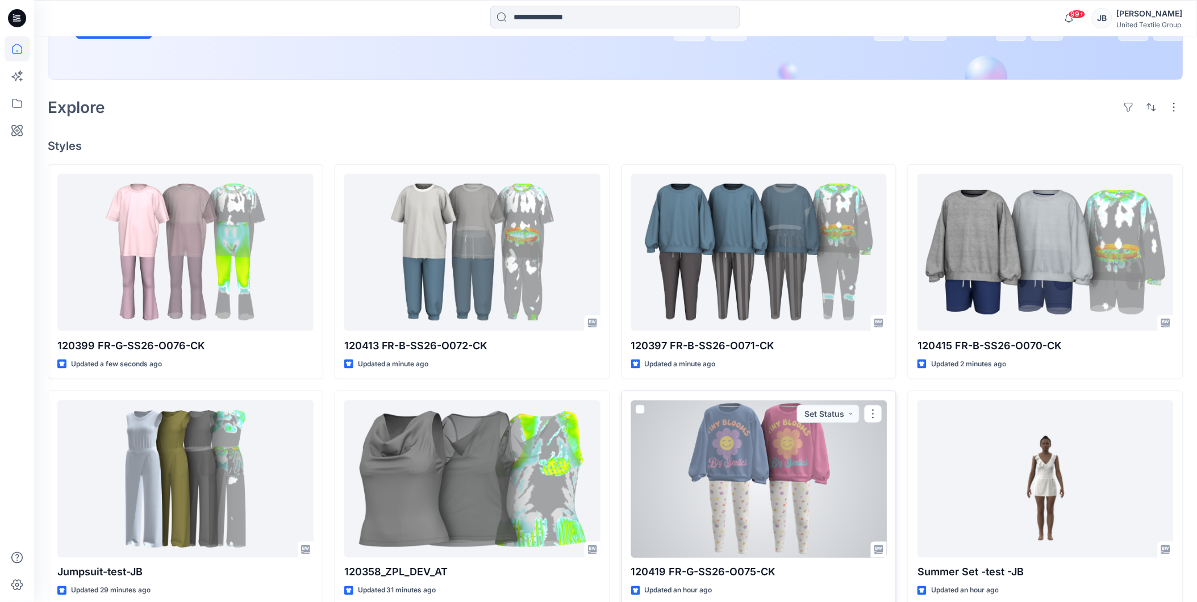
click at [780, 518] on div at bounding box center [759, 479] width 256 height 157
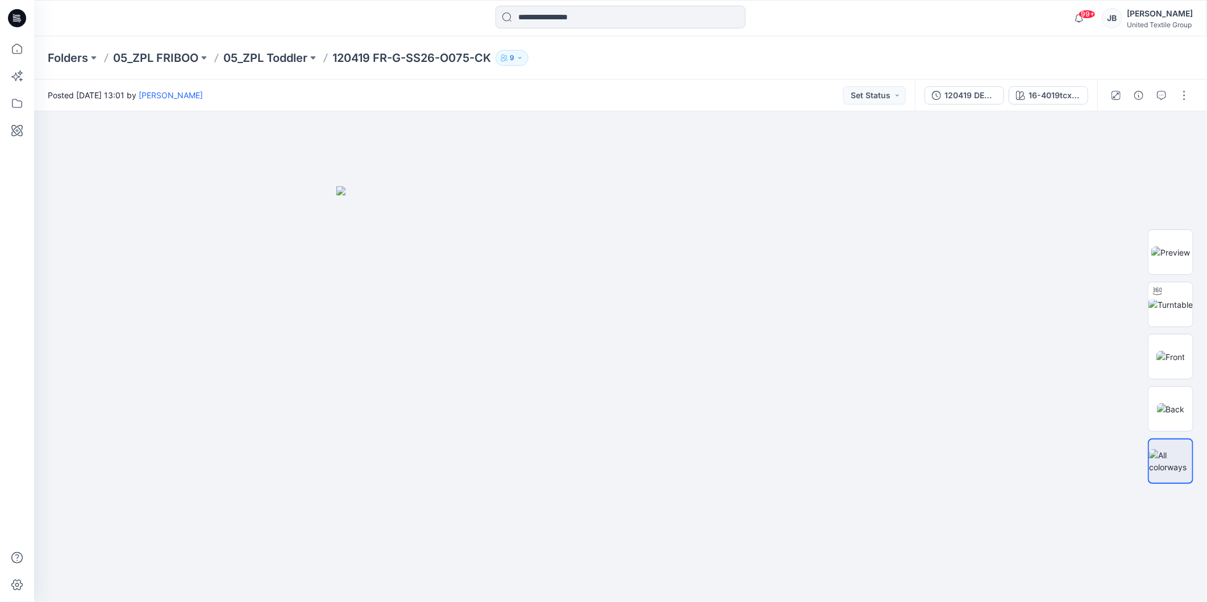
click at [13, 14] on icon at bounding box center [14, 14] width 2 height 1
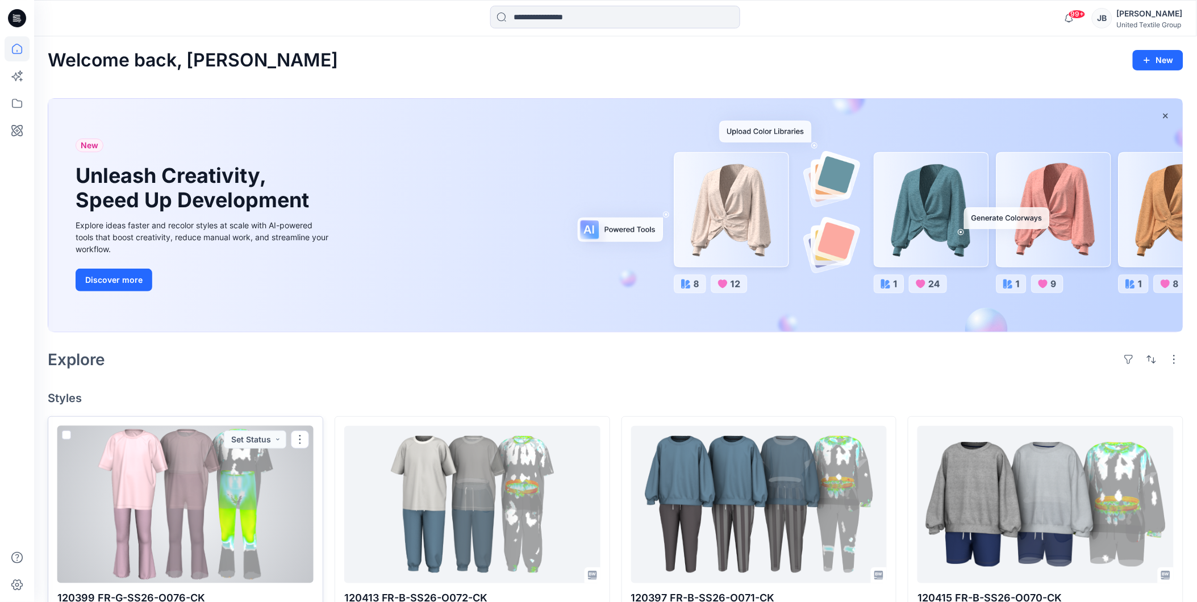
click at [195, 526] on div at bounding box center [185, 504] width 256 height 157
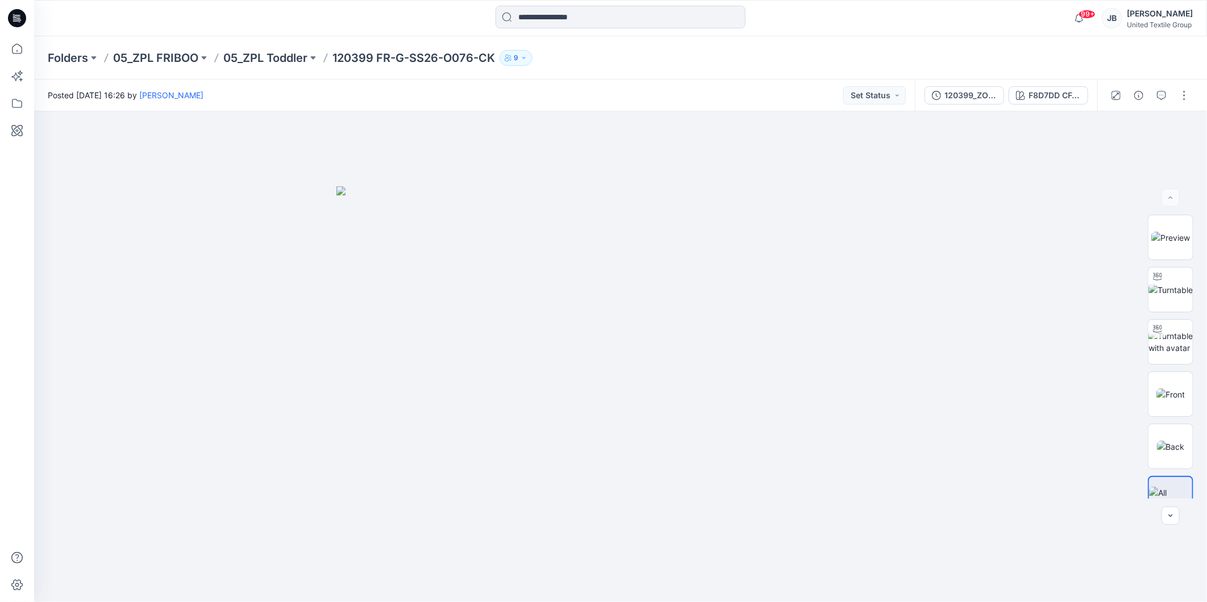
click at [12, 15] on icon at bounding box center [17, 18] width 18 height 18
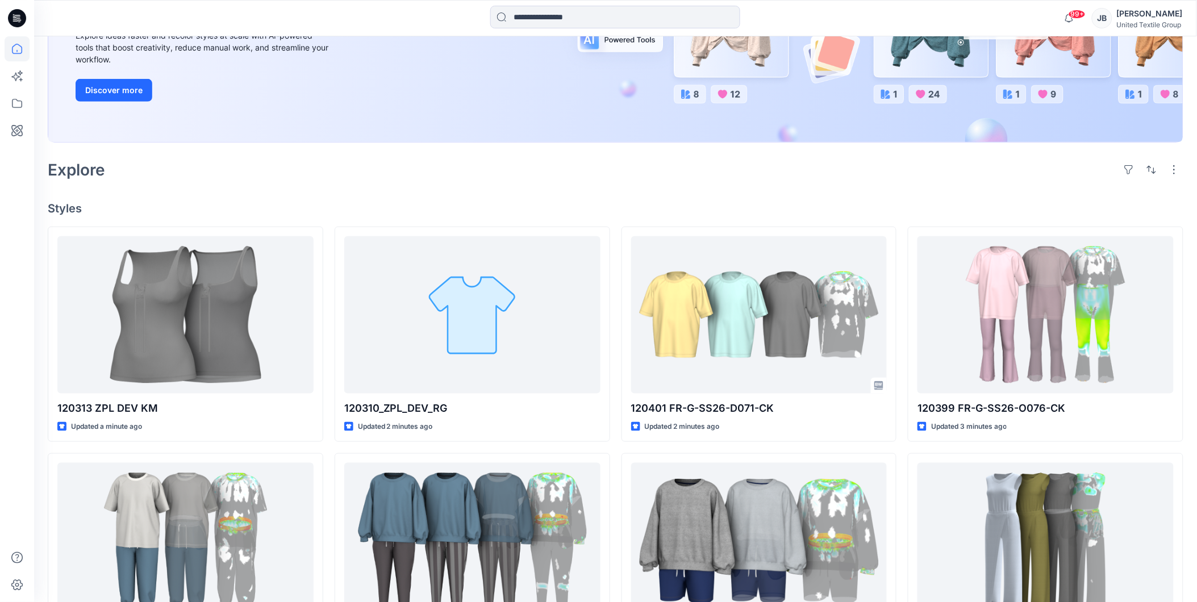
scroll to position [252, 0]
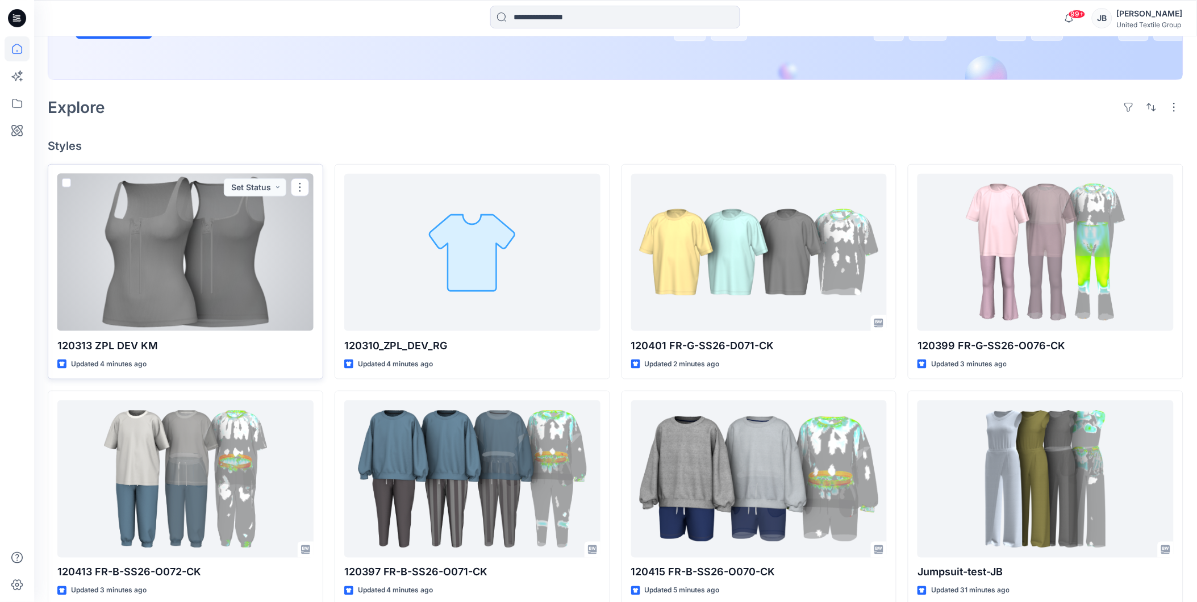
click at [263, 305] on div at bounding box center [185, 252] width 256 height 157
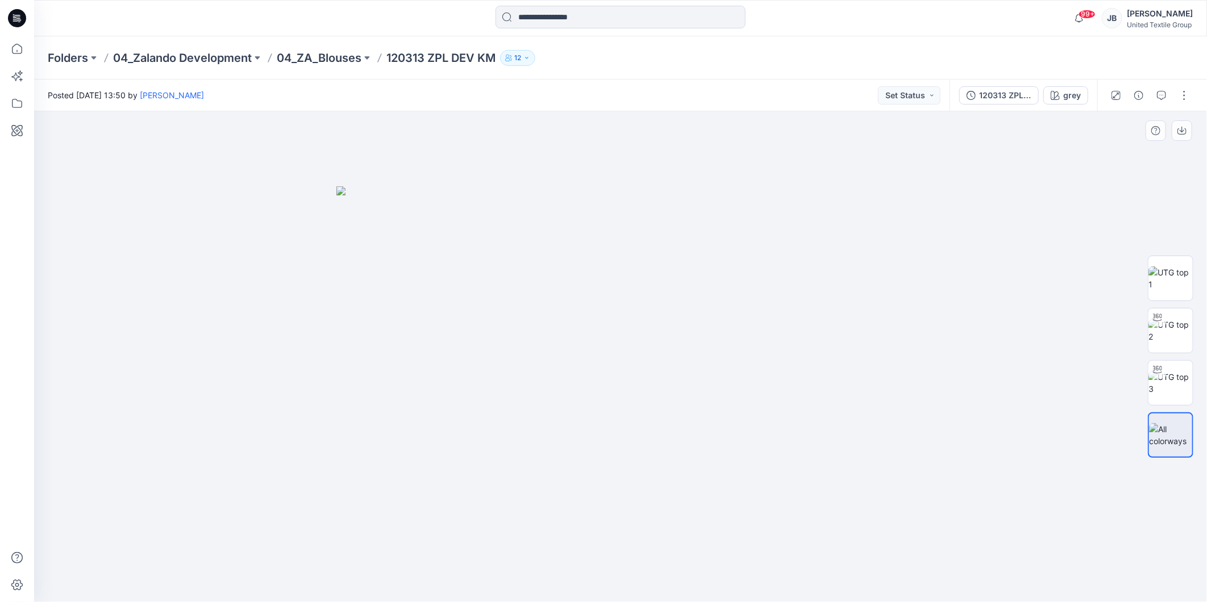
click at [916, 319] on div at bounding box center [620, 356] width 1173 height 491
click at [629, 343] on img at bounding box center [620, 394] width 568 height 416
click at [1197, 336] on div at bounding box center [1170, 357] width 73 height 284
click at [1167, 336] on img at bounding box center [1171, 331] width 44 height 24
drag, startPoint x: 622, startPoint y: 585, endPoint x: 666, endPoint y: 596, distance: 45.5
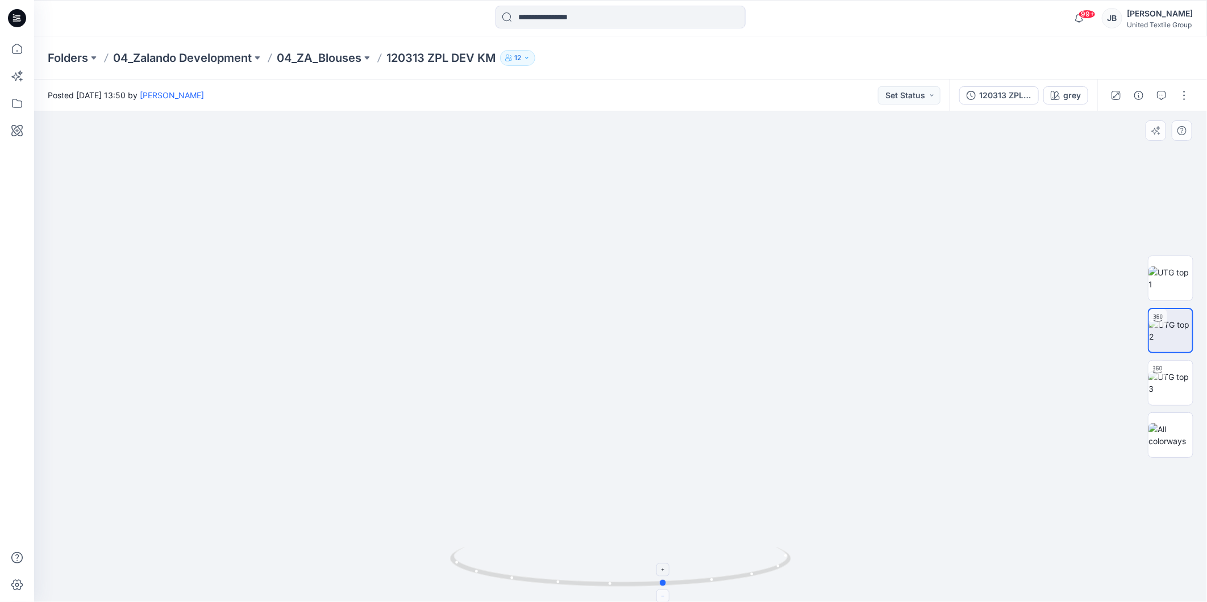
click at [666, 590] on icon at bounding box center [622, 568] width 344 height 43
